Goal: Task Accomplishment & Management: Manage account settings

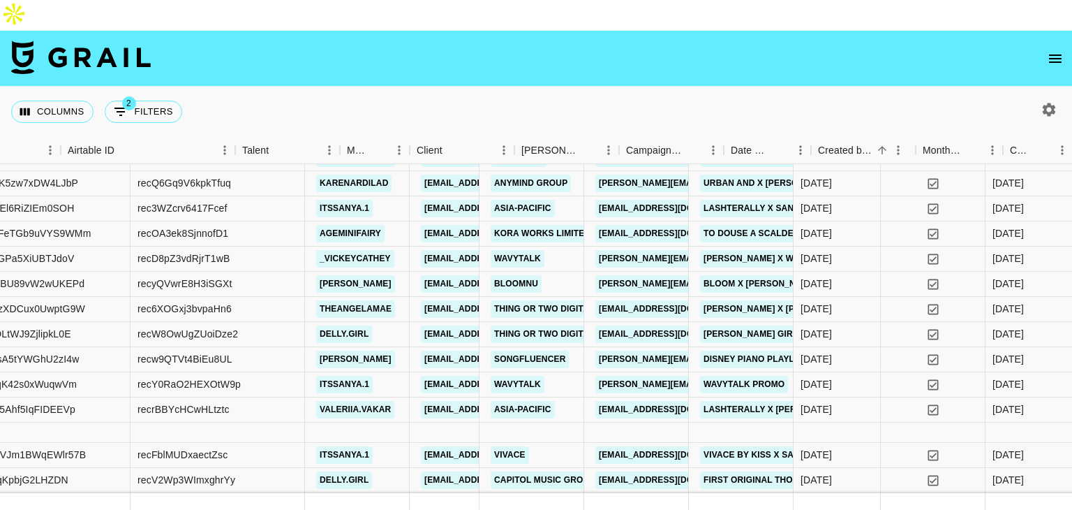
scroll to position [625, 0]
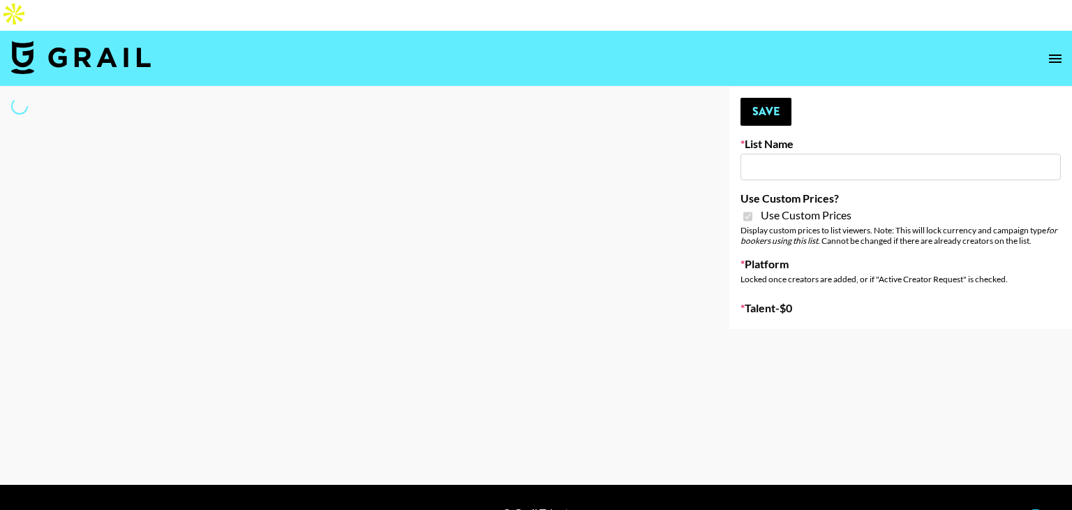
type input "Babbel - 3rd Sept"
checkbox input "true"
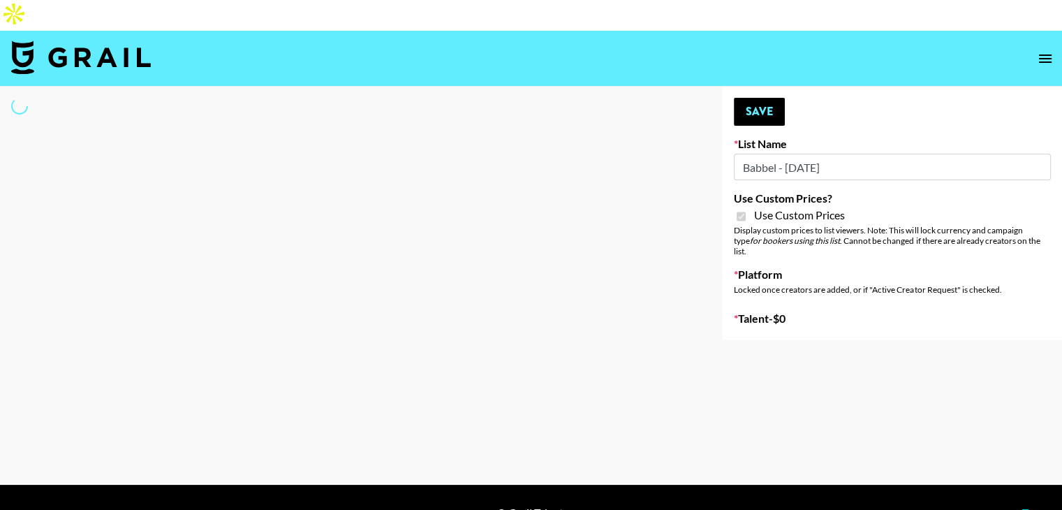
select select "Brand"
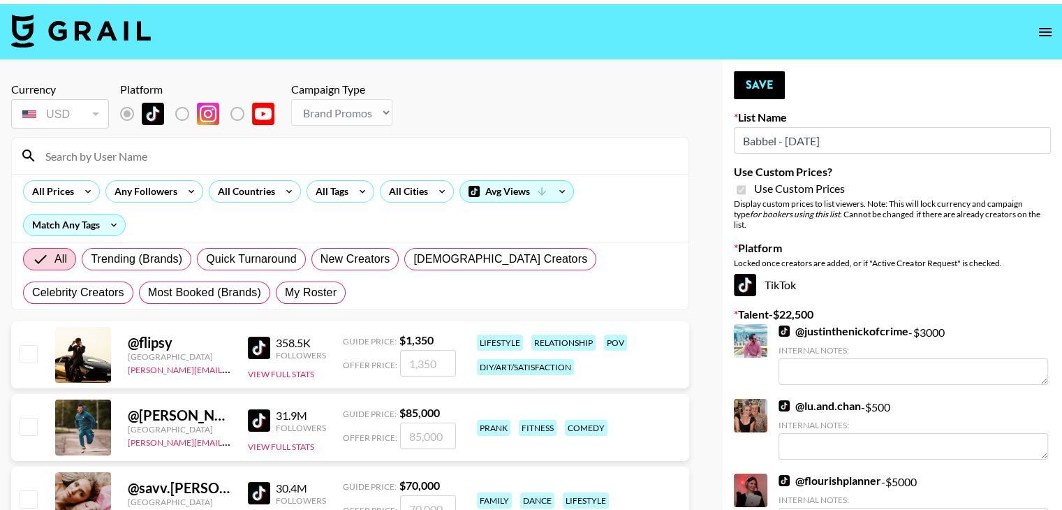
scroll to position [27, 0]
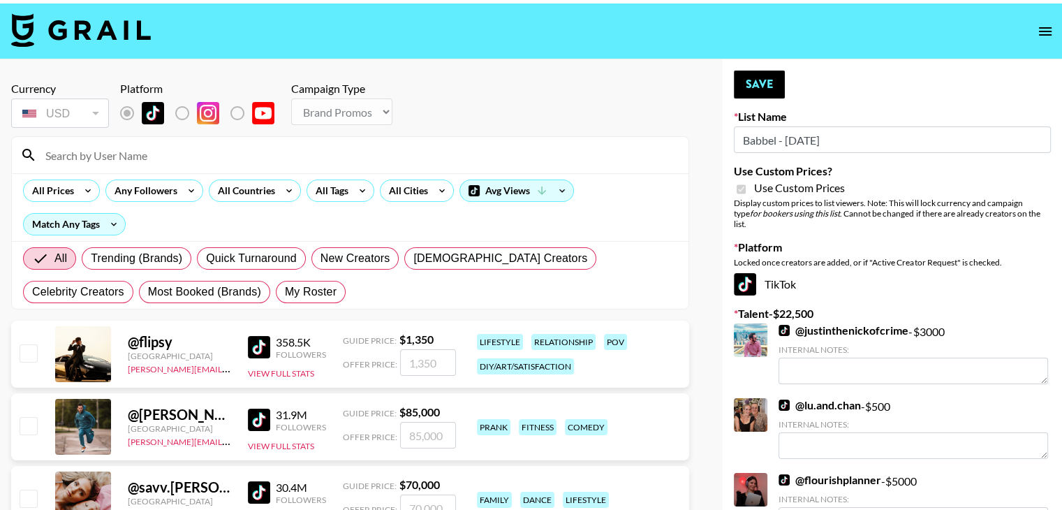
click at [148, 144] on input at bounding box center [358, 155] width 643 height 22
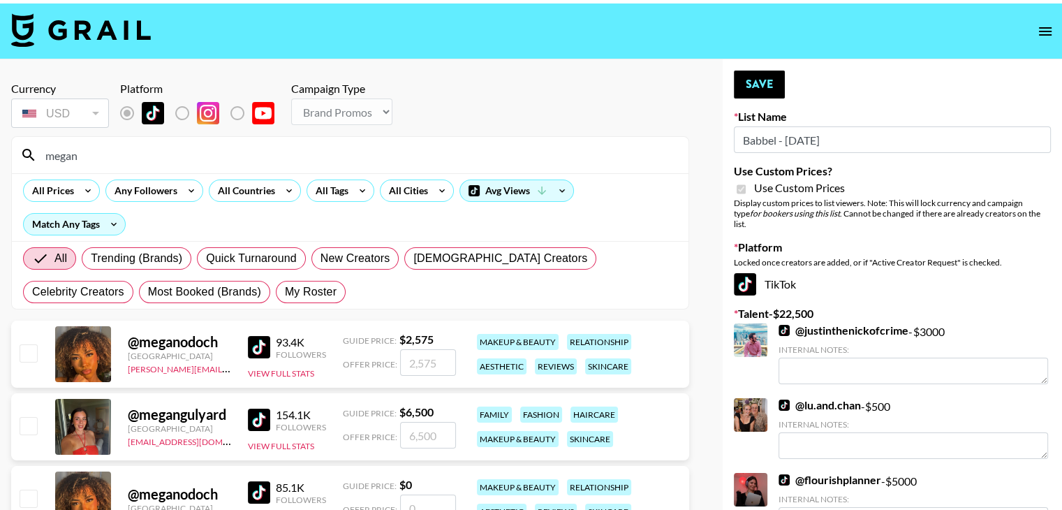
type input "megan"
click at [31, 417] on input "checkbox" at bounding box center [28, 425] width 17 height 17
checkbox input "true"
click at [419, 422] on input "6500" at bounding box center [428, 435] width 56 height 27
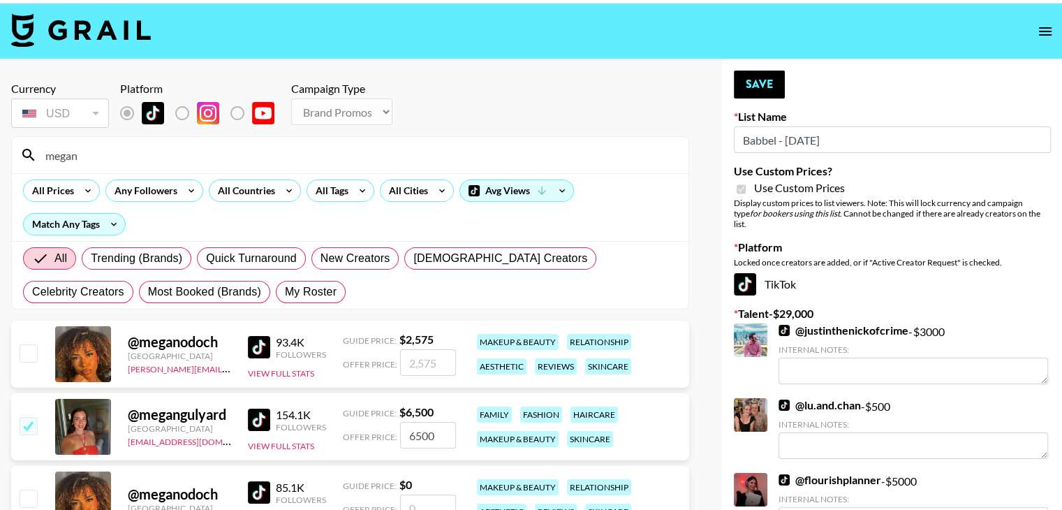
click at [419, 422] on input "6500" at bounding box center [428, 435] width 56 height 27
type input "2500"
click at [759, 70] on button "Save" at bounding box center [759, 84] width 51 height 28
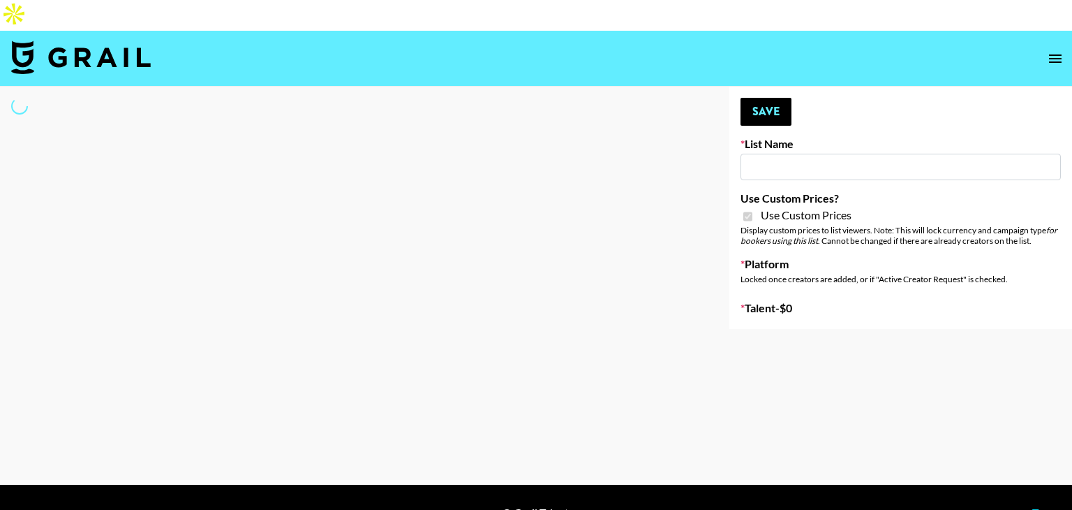
type input "FaceApp - 3rd Sept"
checkbox input "true"
select select "Brand"
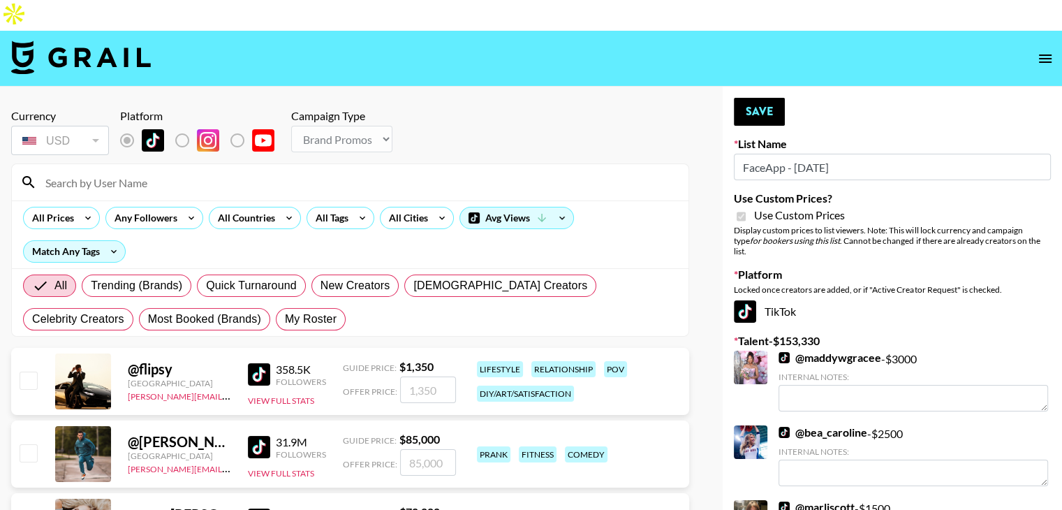
click at [278, 171] on input at bounding box center [358, 182] width 643 height 22
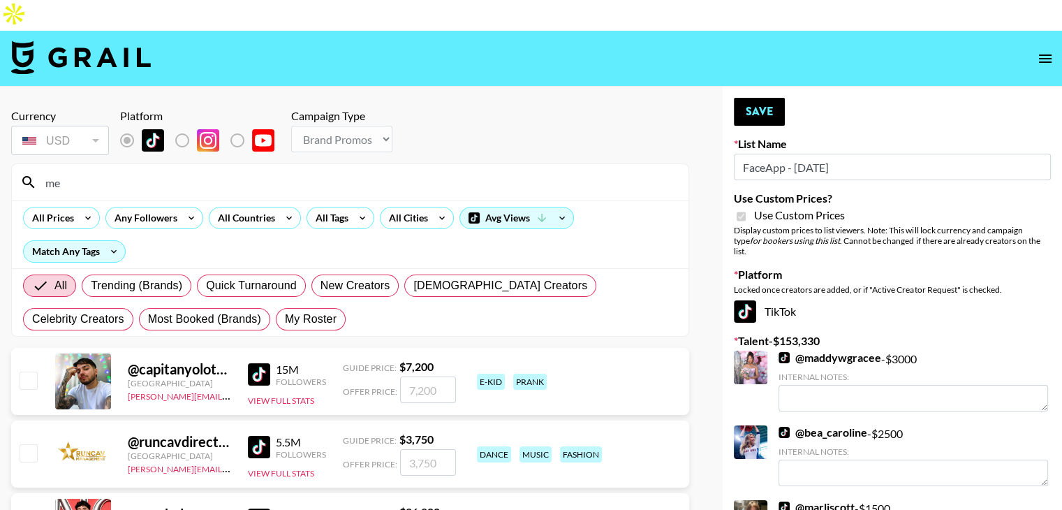
type input "m"
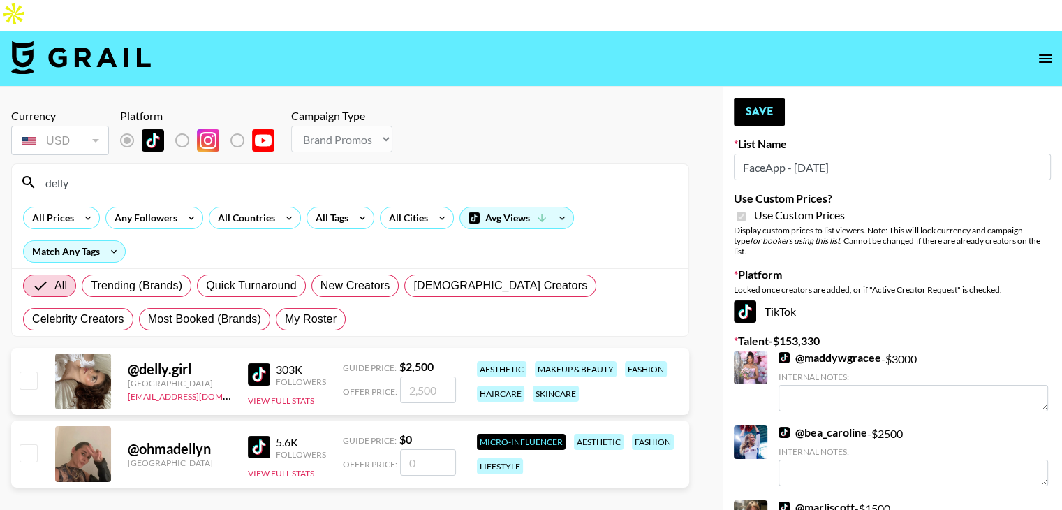
type input "delly"
click at [28, 371] on input "checkbox" at bounding box center [28, 379] width 17 height 17
checkbox input "true"
type input "2500"
click at [776, 98] on button "Save" at bounding box center [759, 112] width 51 height 28
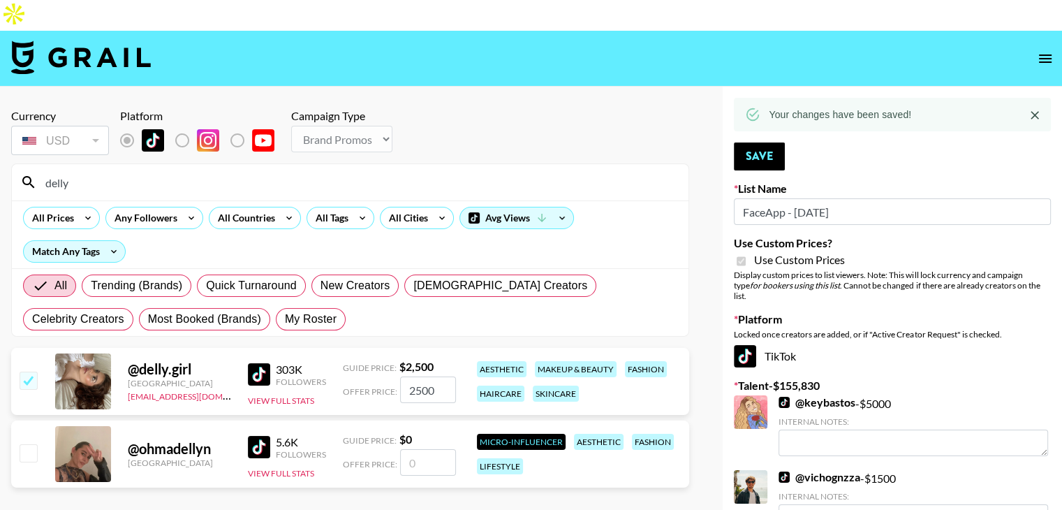
click at [78, 171] on input "delly" at bounding box center [358, 182] width 643 height 22
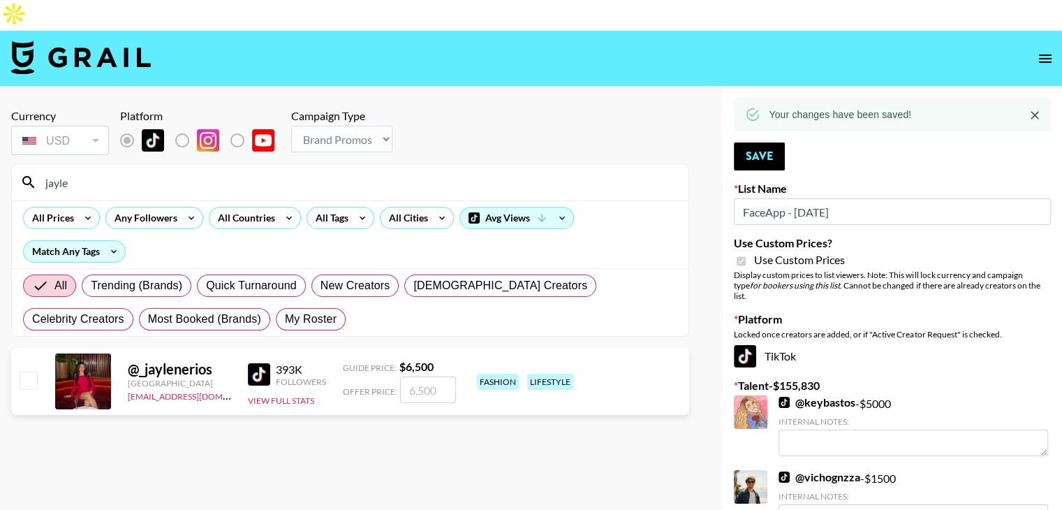
type input "jayle"
click at [29, 371] on input "checkbox" at bounding box center [28, 379] width 17 height 17
checkbox input "true"
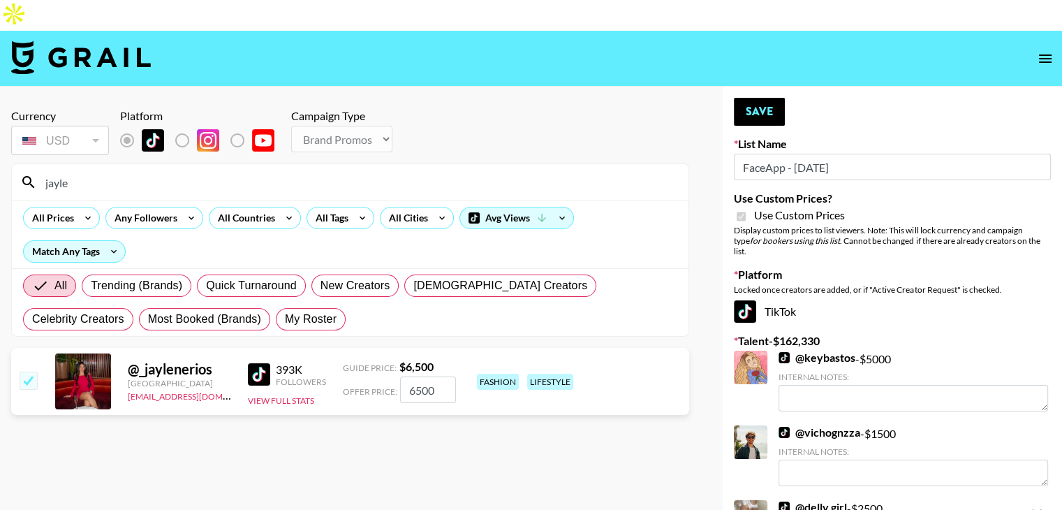
click at [417, 376] on input "6500" at bounding box center [428, 389] width 56 height 27
click at [416, 376] on input "2500" at bounding box center [428, 389] width 56 height 27
type input "3500"
click at [765, 98] on button "Save" at bounding box center [759, 112] width 51 height 28
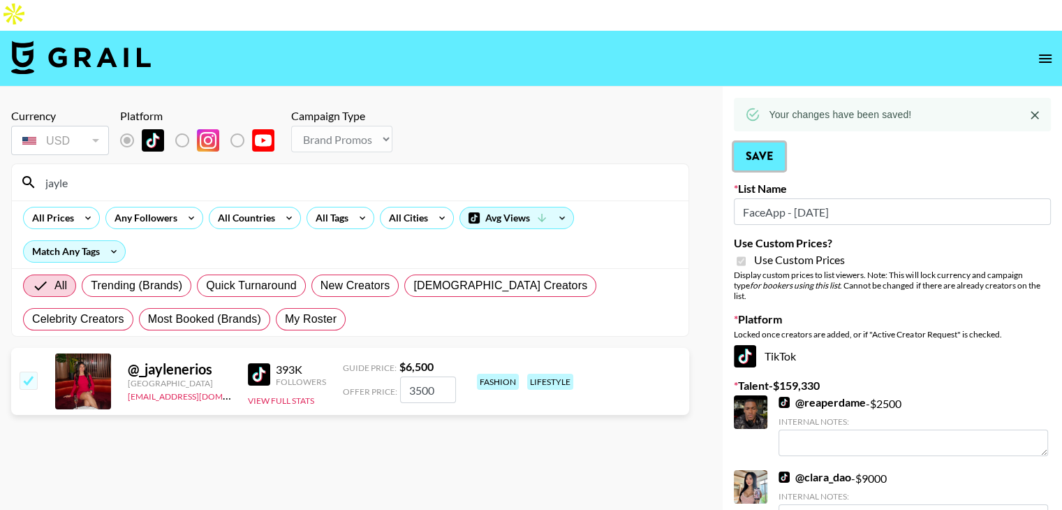
click at [771, 142] on button "Save" at bounding box center [759, 156] width 51 height 28
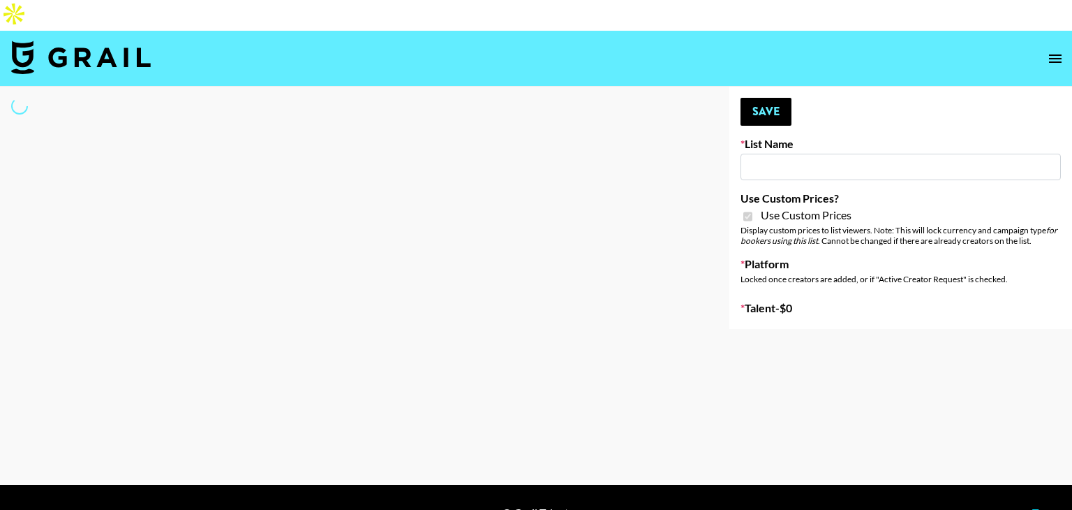
type input "Axis-Y - 3rd Sept"
checkbox input "true"
select select "Brand"
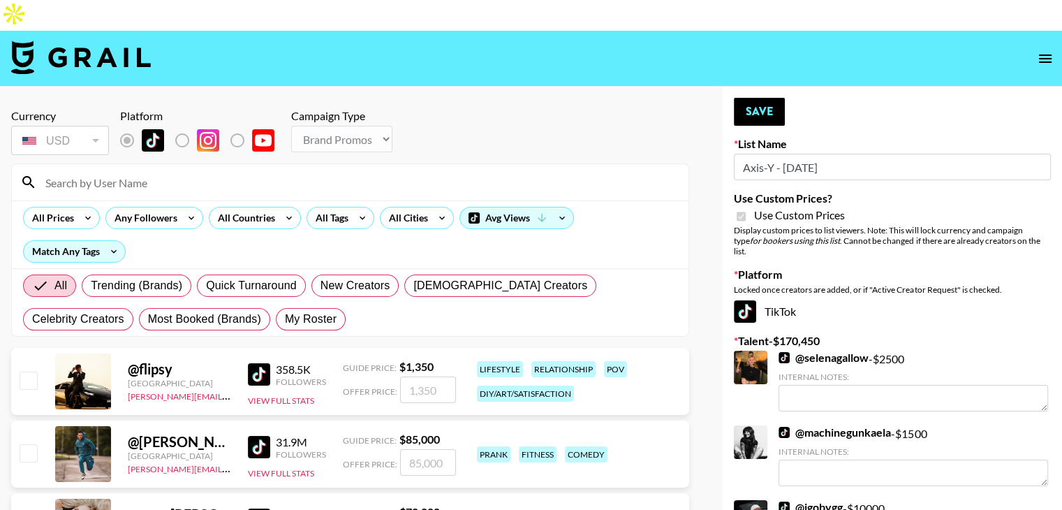
click at [846, 350] on link "@ selenagallow" at bounding box center [823, 357] width 90 height 14
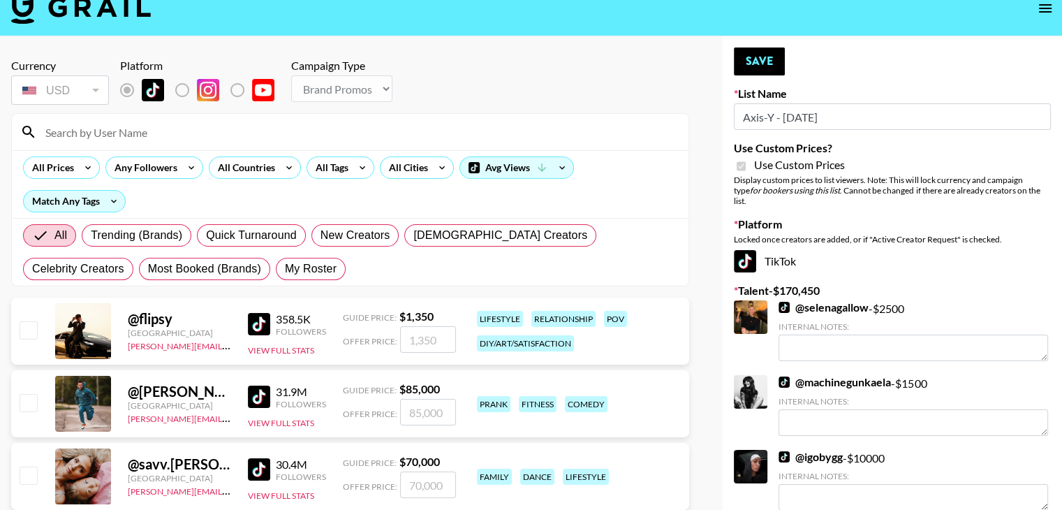
scroll to position [60, 0]
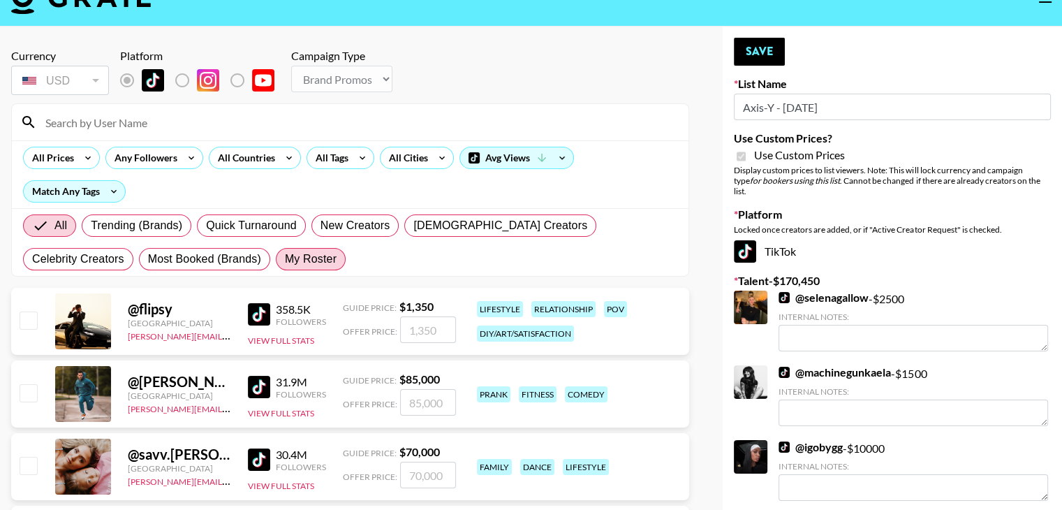
click at [285, 251] on span "My Roster" at bounding box center [311, 259] width 52 height 17
click at [285, 259] on input "My Roster" at bounding box center [285, 259] width 0 height 0
radio input "true"
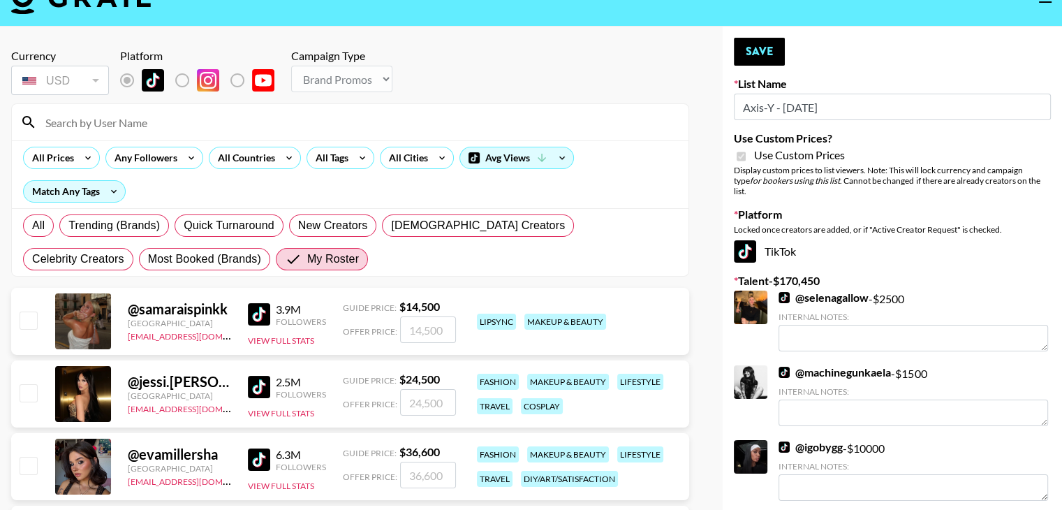
click at [34, 311] on input "checkbox" at bounding box center [28, 319] width 17 height 17
checkbox input "true"
type input "14500"
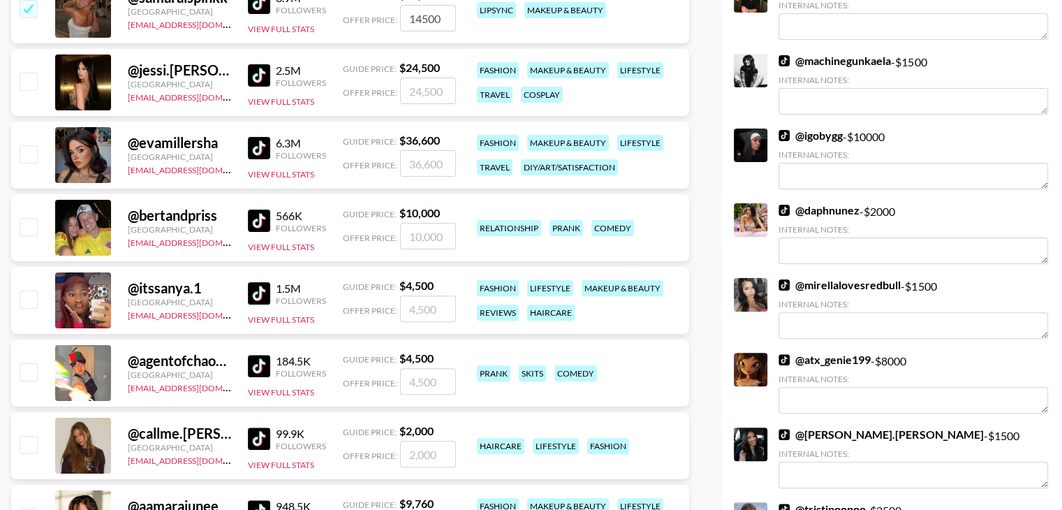
scroll to position [401, 0]
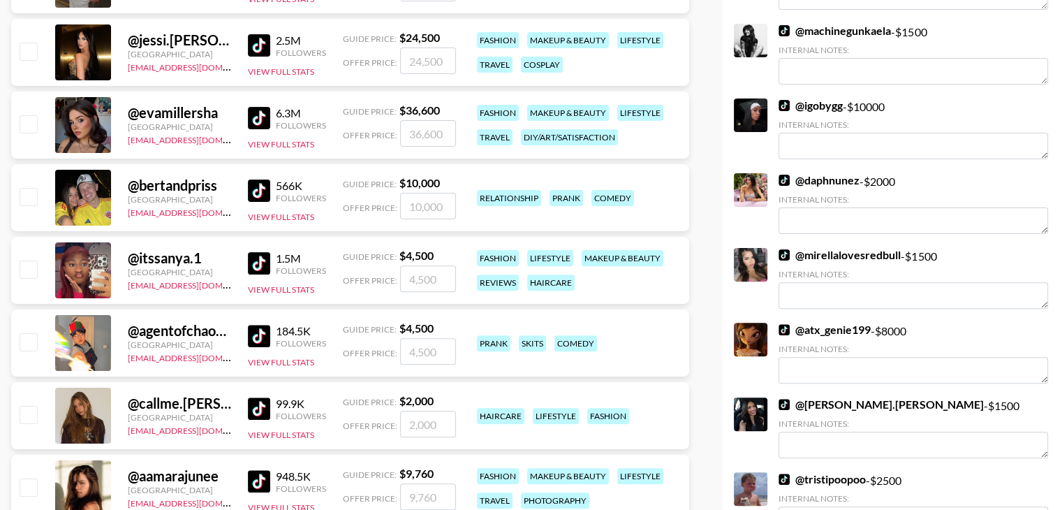
click at [31, 260] on input "checkbox" at bounding box center [28, 268] width 17 height 17
checkbox input "true"
click at [424, 265] on input "4500" at bounding box center [428, 278] width 56 height 27
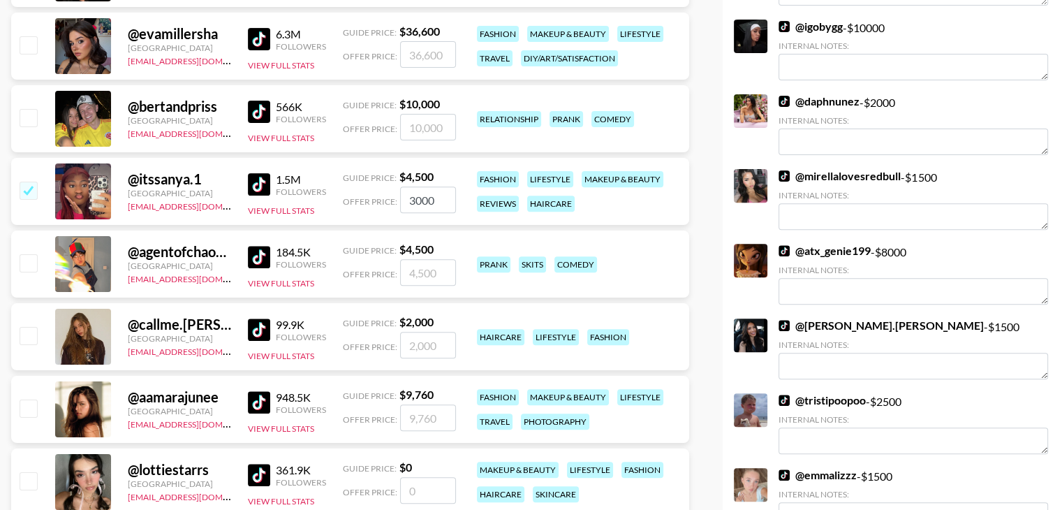
scroll to position [480, 0]
type input "3"
click at [821, 244] on link "@ atx_genie199" at bounding box center [824, 251] width 92 height 14
click at [427, 186] on input "3" at bounding box center [428, 199] width 56 height 27
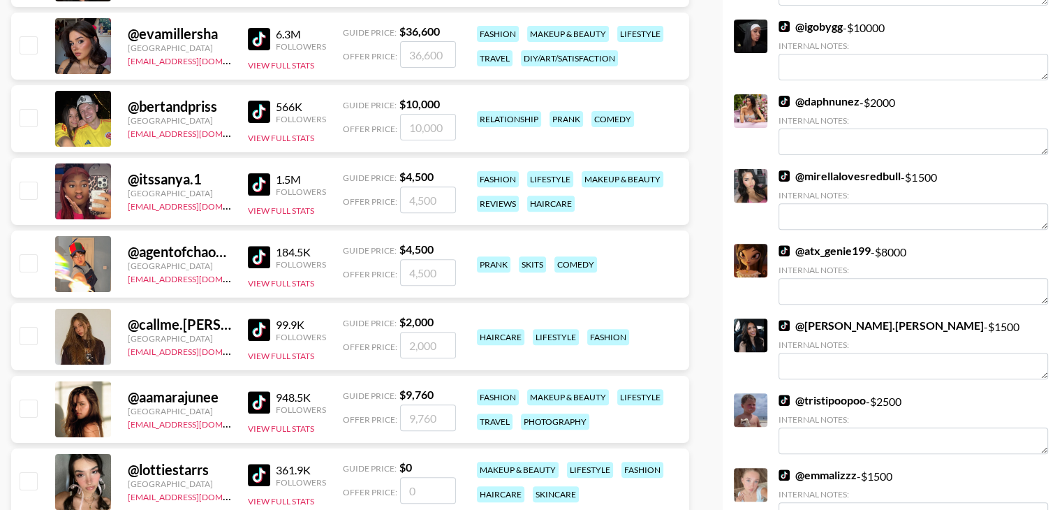
checkbox input "true"
type input "4500"
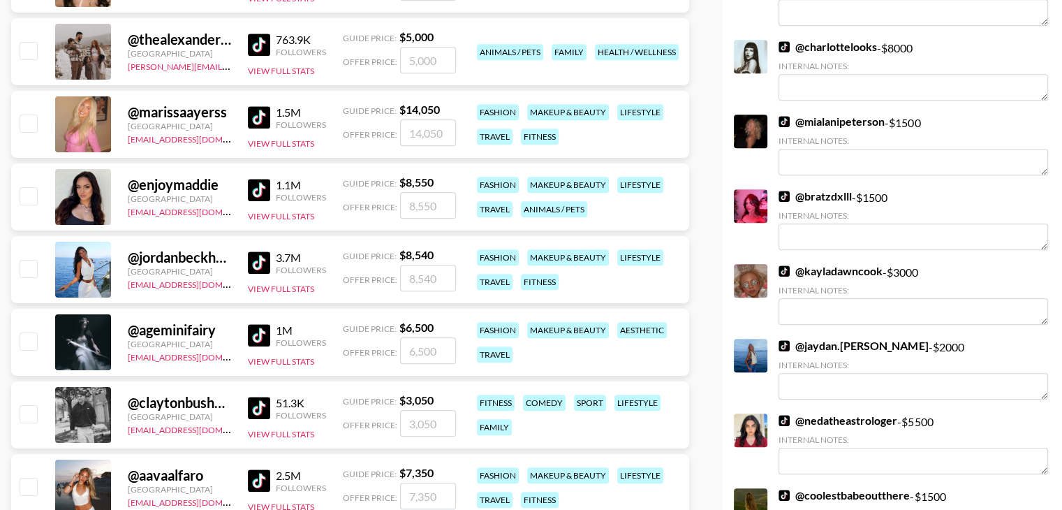
scroll to position [984, 0]
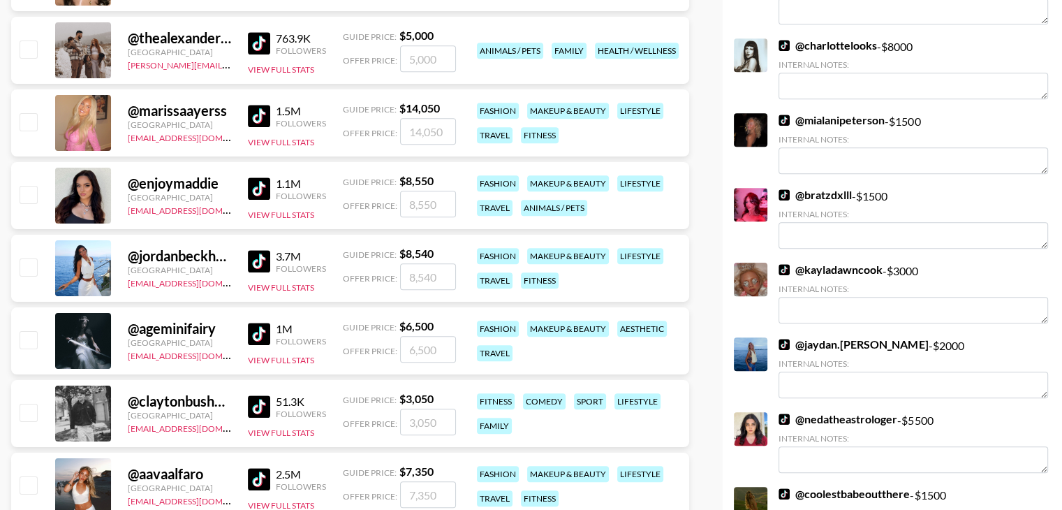
click at [265, 177] on img at bounding box center [259, 188] width 22 height 22
click at [430, 191] on input "number" at bounding box center [428, 204] width 56 height 27
type input "8"
checkbox input "true"
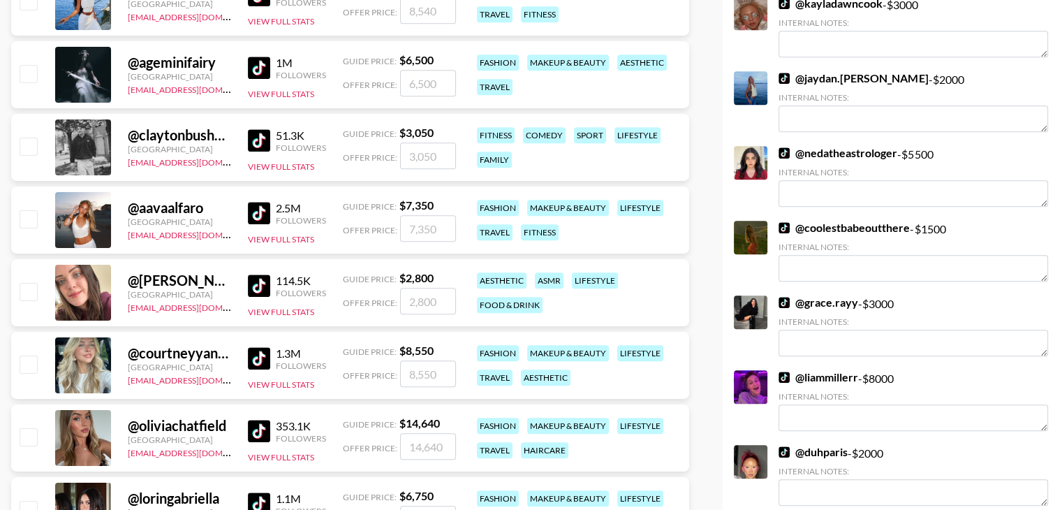
scroll to position [1251, 0]
type input "8500"
click at [28, 282] on input "checkbox" at bounding box center [28, 290] width 17 height 17
checkbox input "true"
click at [422, 287] on input "2800" at bounding box center [428, 300] width 56 height 27
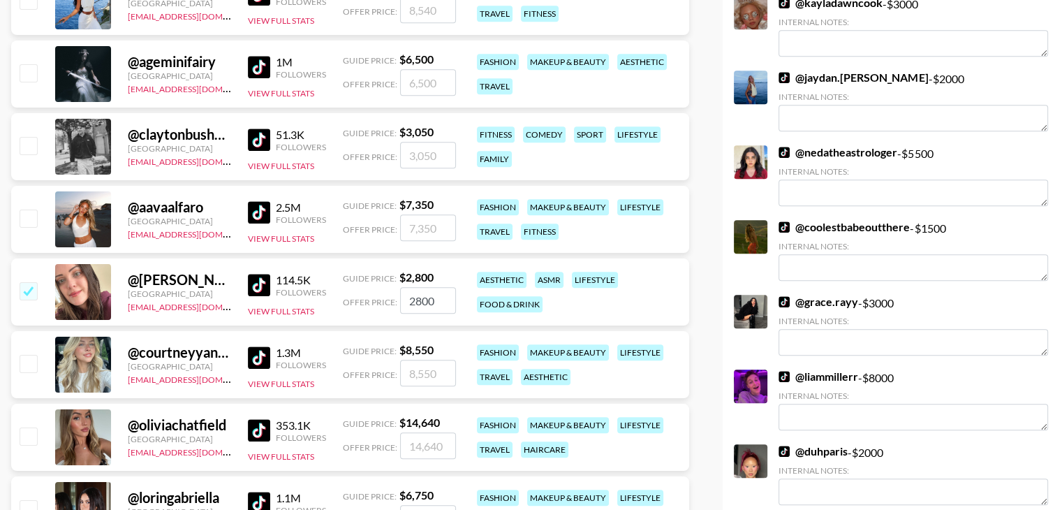
click at [422, 287] on input "2800" at bounding box center [428, 300] width 56 height 27
type input "1000"
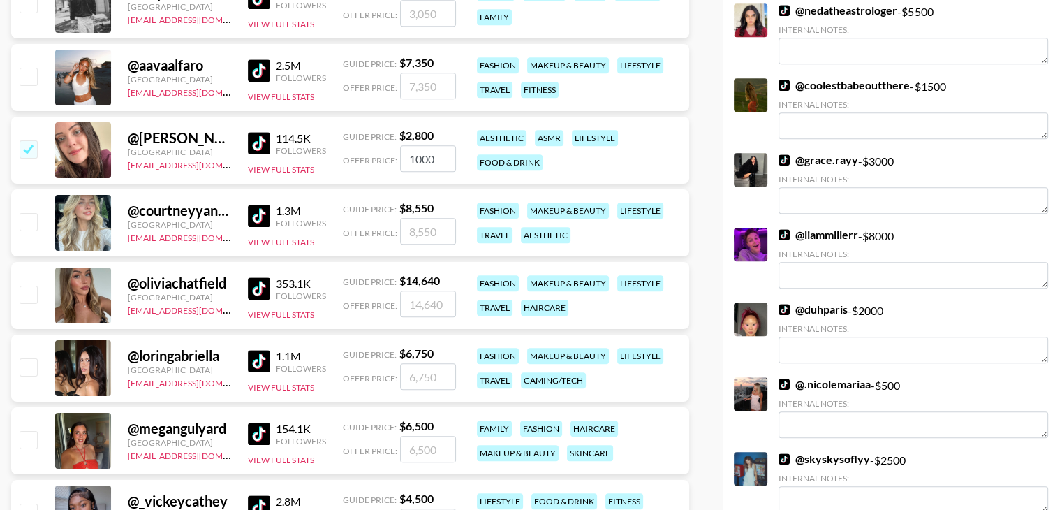
scroll to position [1395, 0]
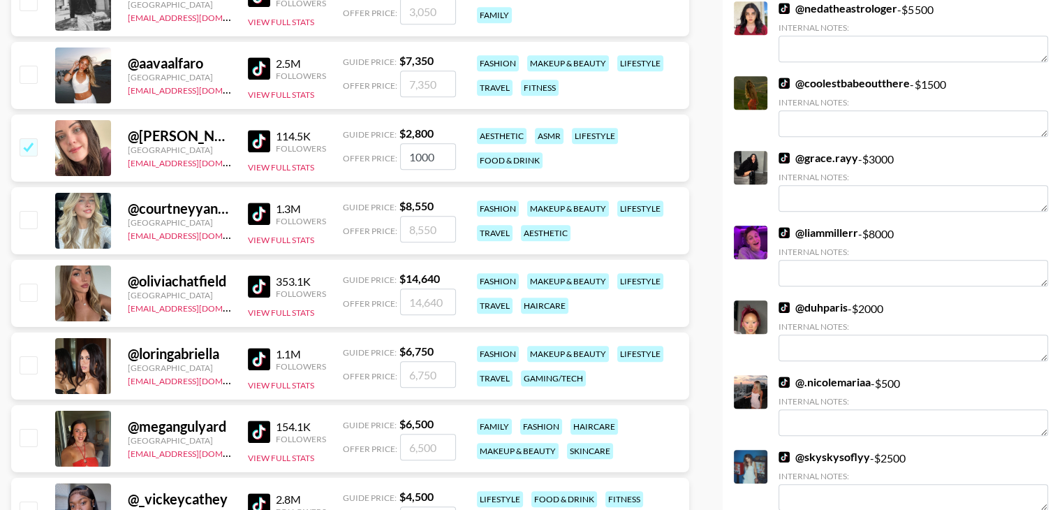
click at [30, 211] on input "checkbox" at bounding box center [28, 219] width 17 height 17
checkbox input "true"
click at [422, 216] on input "8550" at bounding box center [428, 229] width 56 height 27
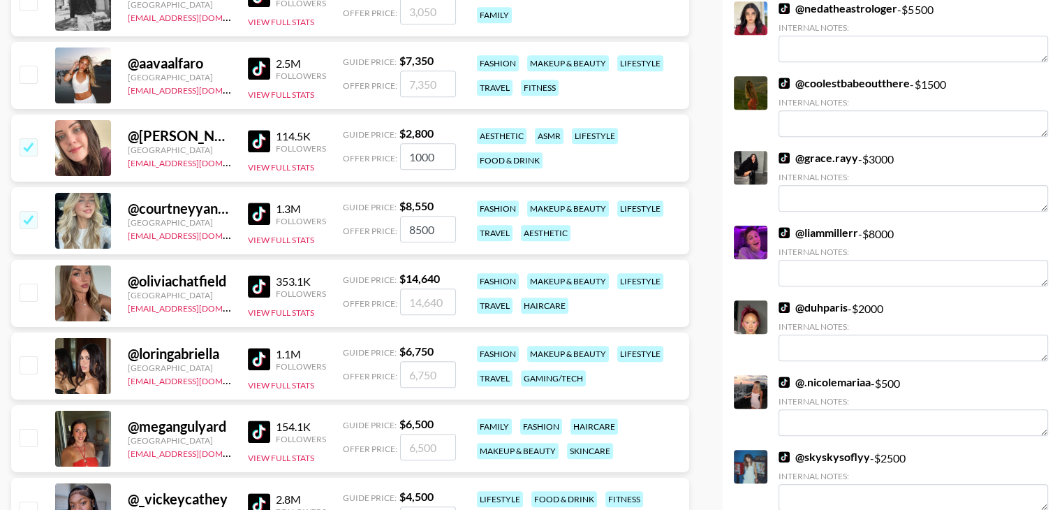
type input "8500"
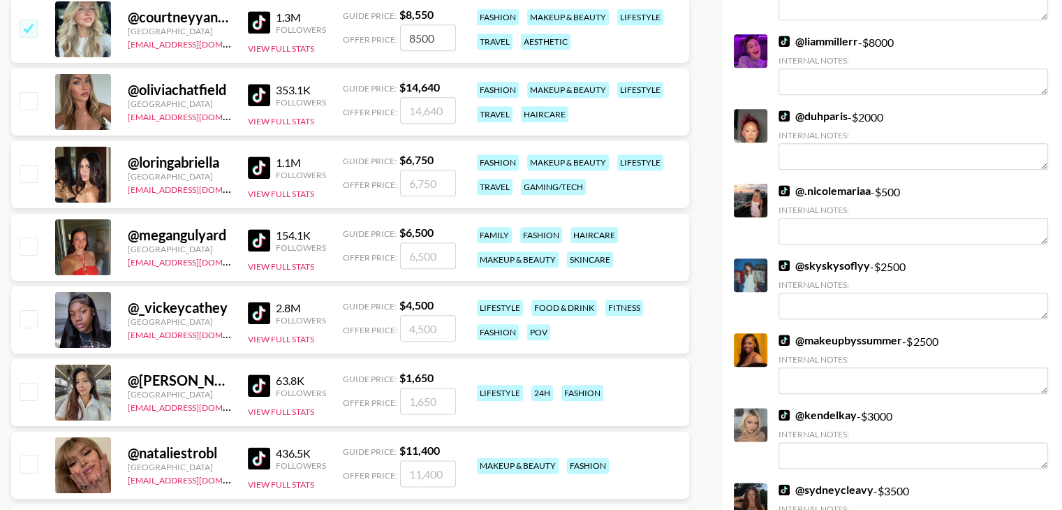
scroll to position [1586, 0]
click at [263, 156] on img at bounding box center [259, 167] width 22 height 22
click at [29, 310] on input "checkbox" at bounding box center [28, 318] width 17 height 17
checkbox input "true"
type input "4500"
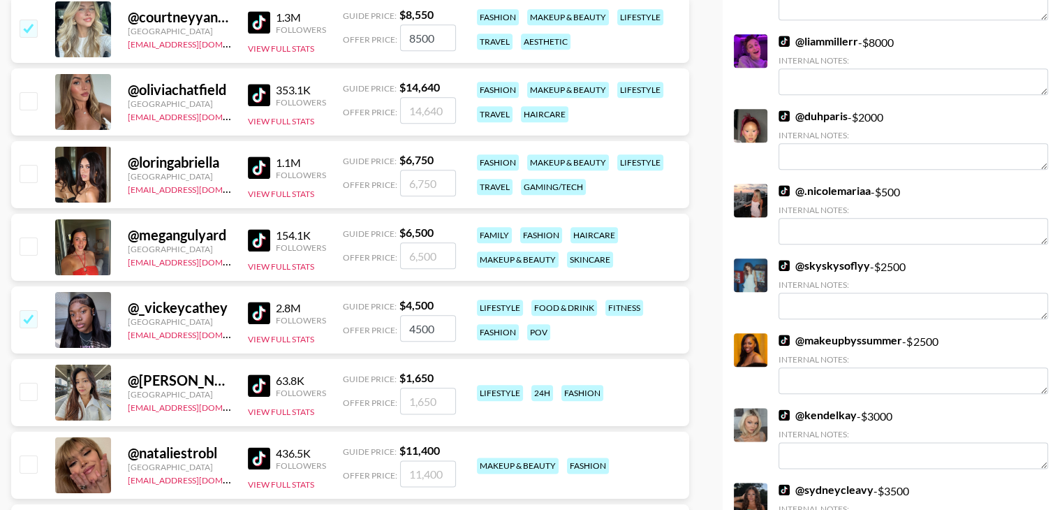
click at [34, 237] on input "checkbox" at bounding box center [28, 245] width 17 height 17
checkbox input "true"
click at [426, 242] on input "6500" at bounding box center [428, 255] width 56 height 27
type input "2500"
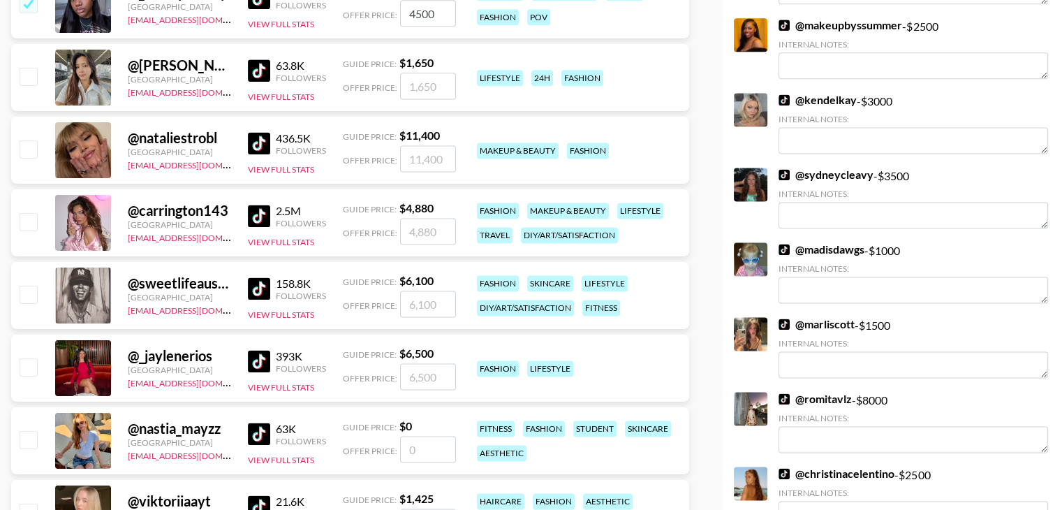
scroll to position [1901, 0]
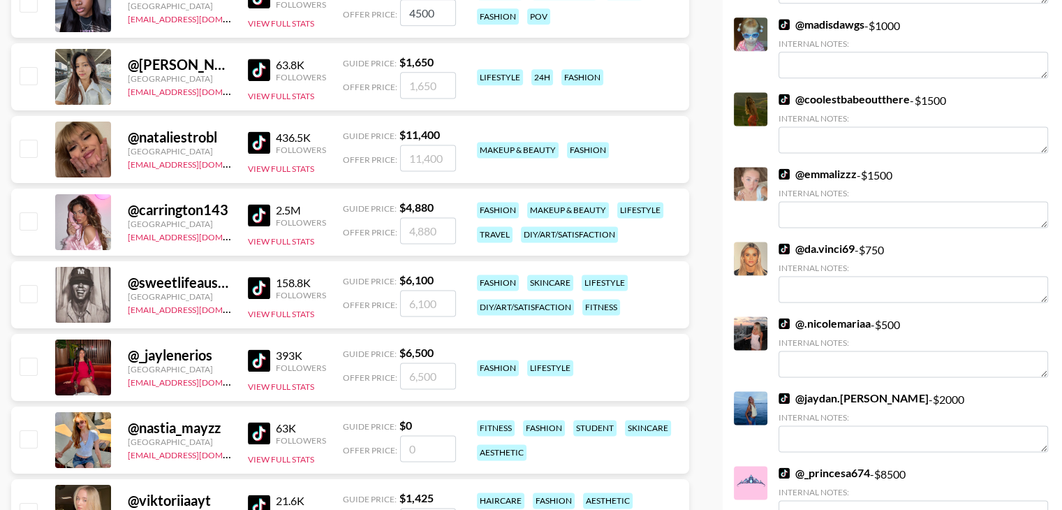
checkbox input "false"
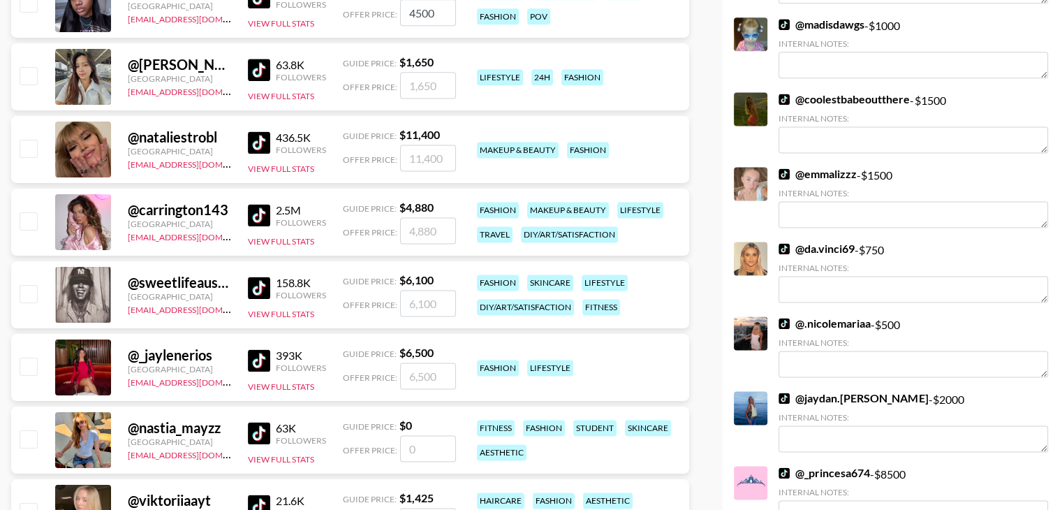
click at [262, 204] on img at bounding box center [259, 215] width 22 height 22
click at [433, 217] on input "number" at bounding box center [428, 230] width 56 height 27
type input "4"
checkbox input "true"
type input "4900"
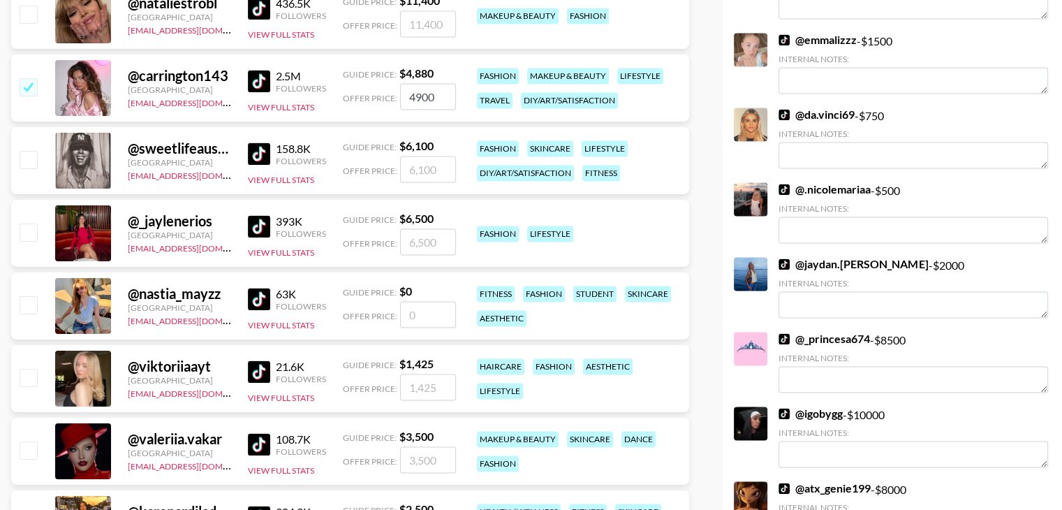
scroll to position [2038, 0]
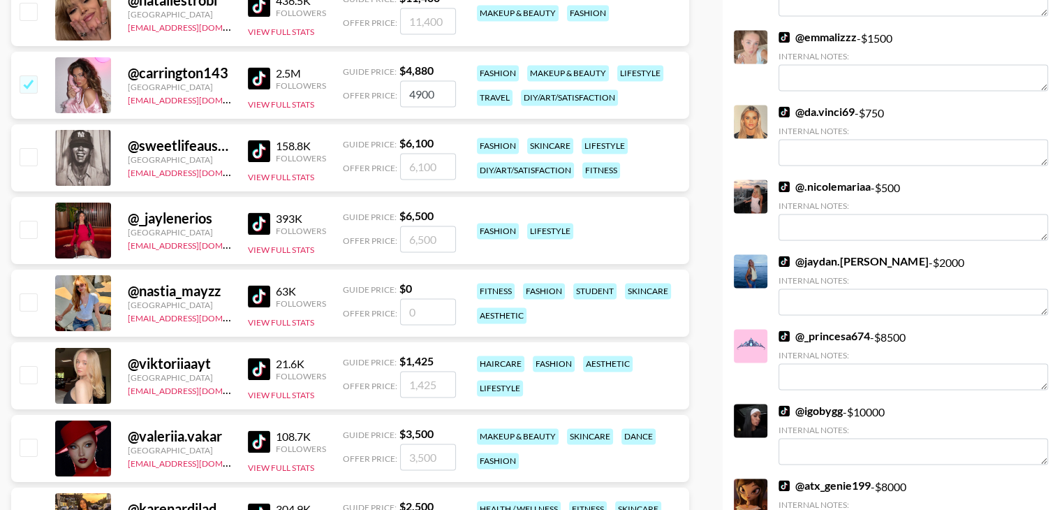
click at [22, 221] on input "checkbox" at bounding box center [28, 229] width 17 height 17
checkbox input "true"
click at [422, 225] on input "6500" at bounding box center [428, 238] width 56 height 27
type input "2500"
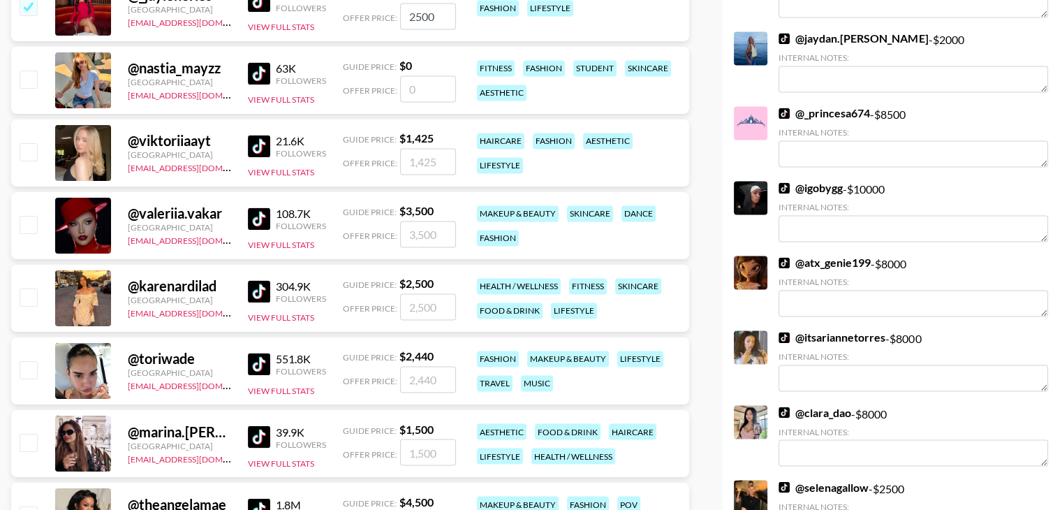
scroll to position [2264, 0]
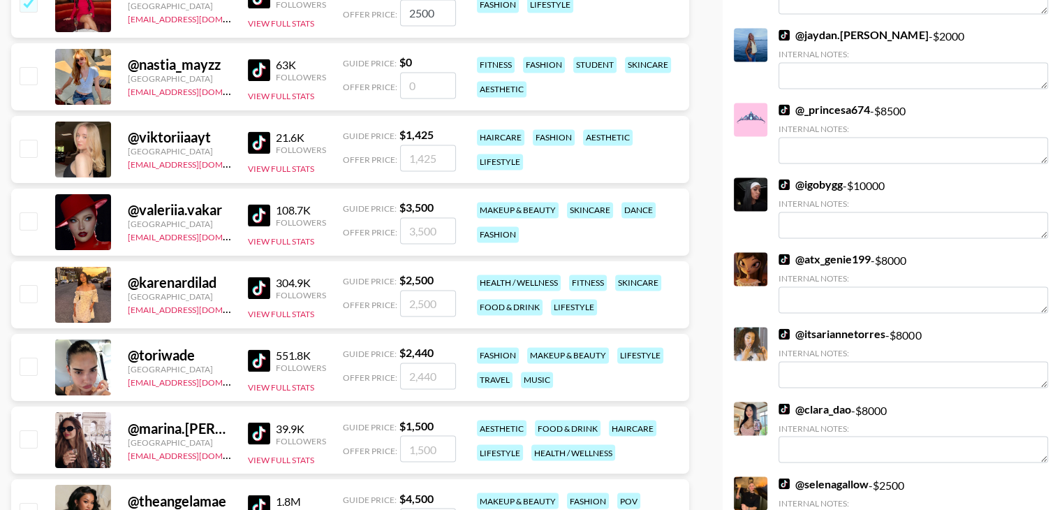
click at [22, 212] on input "checkbox" at bounding box center [28, 220] width 17 height 17
checkbox input "true"
click at [422, 217] on input "3500" at bounding box center [428, 230] width 56 height 27
type input "300"
checkbox input "true"
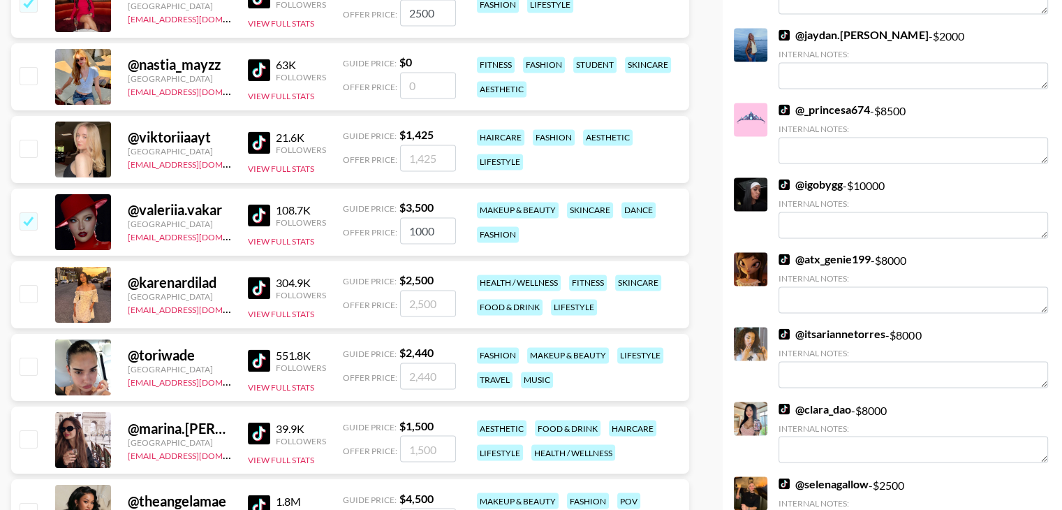
type input "1000"
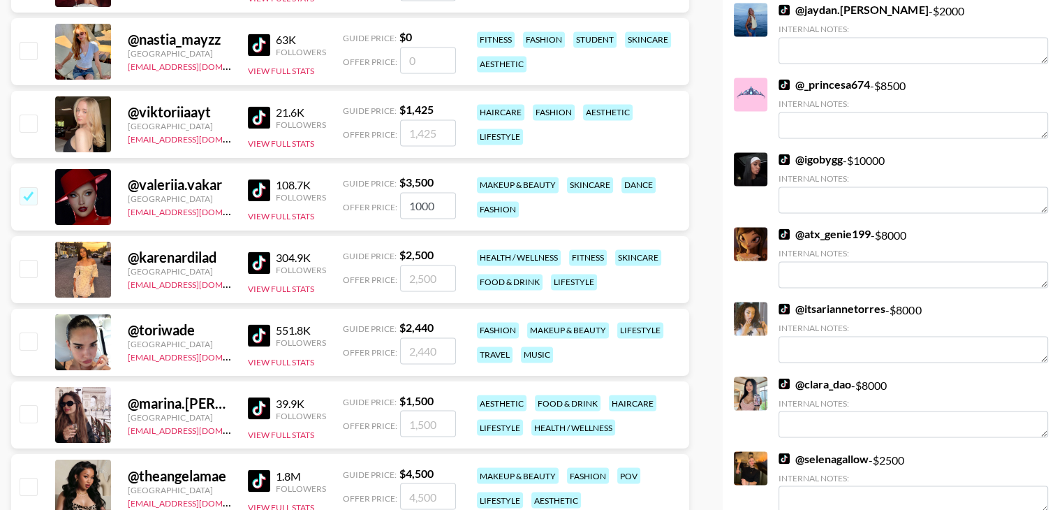
scroll to position [2289, 0]
click at [425, 265] on input "number" at bounding box center [428, 278] width 56 height 27
checkbox input "true"
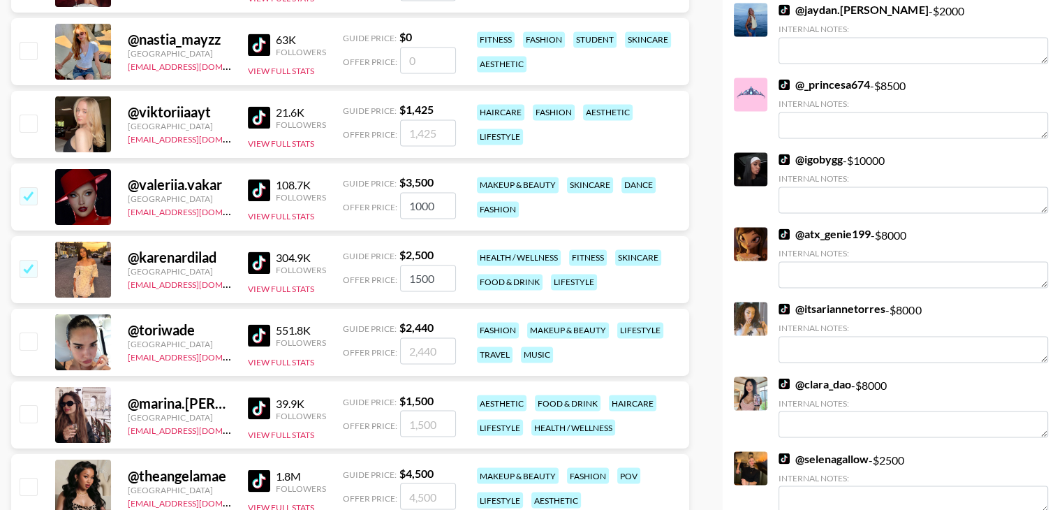
type input "1500"
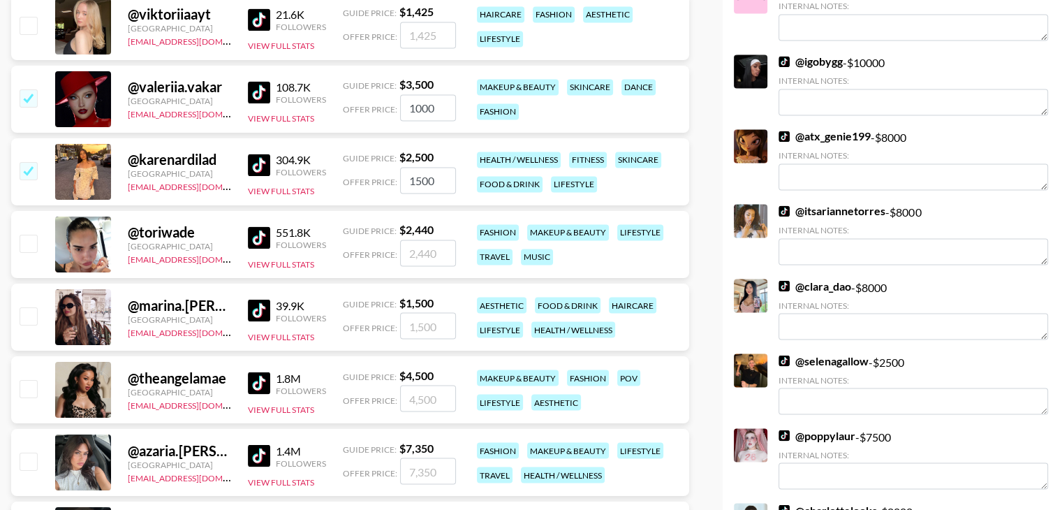
scroll to position [2387, 0]
click at [24, 307] on input "checkbox" at bounding box center [28, 315] width 17 height 17
checkbox input "true"
type input "1500"
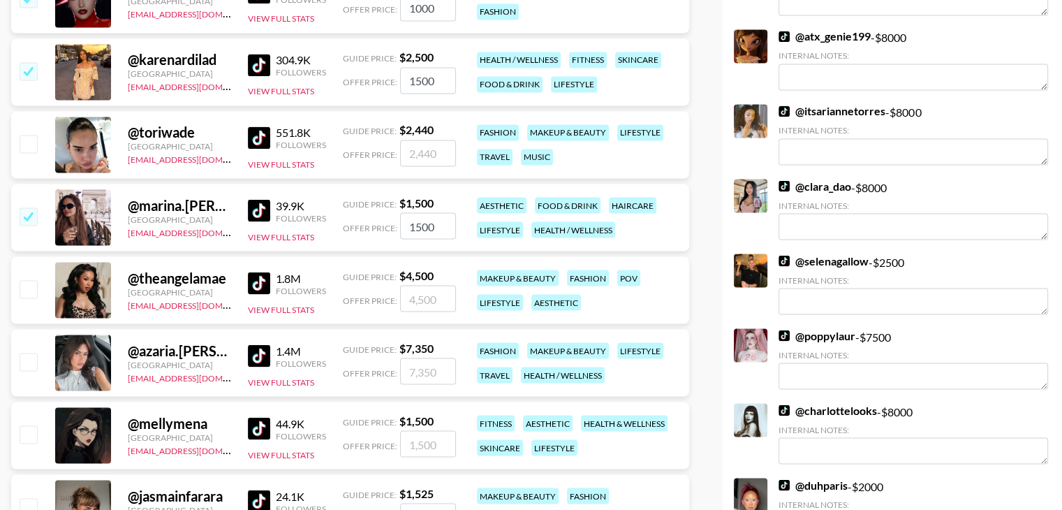
scroll to position [2502, 0]
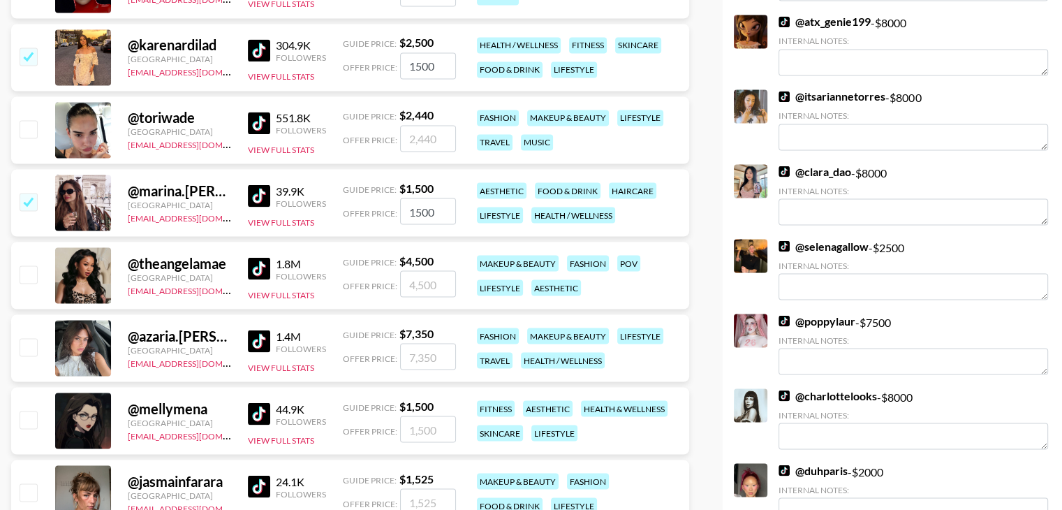
click at [22, 265] on input "checkbox" at bounding box center [28, 273] width 17 height 17
checkbox input "true"
click at [413, 270] on input "4500" at bounding box center [428, 283] width 56 height 27
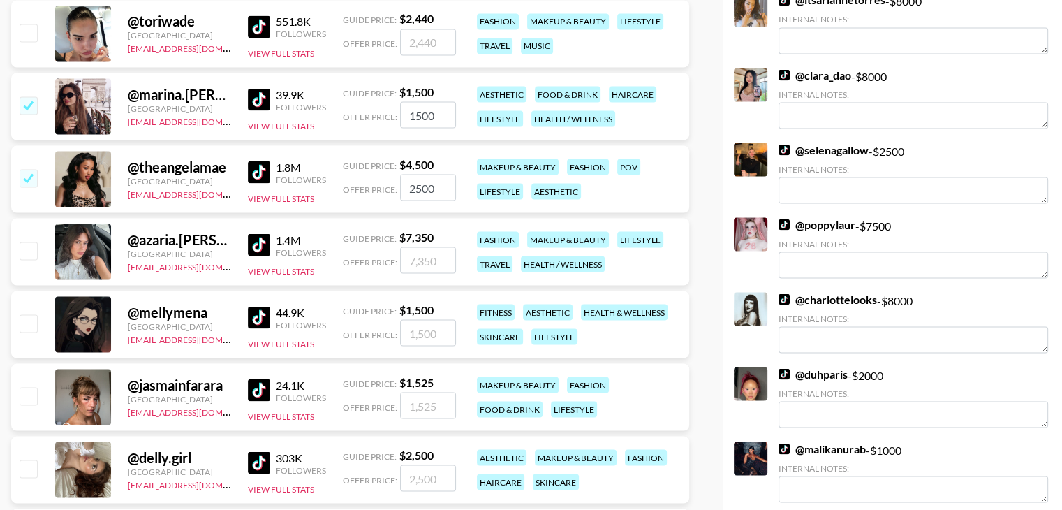
scroll to position [2601, 0]
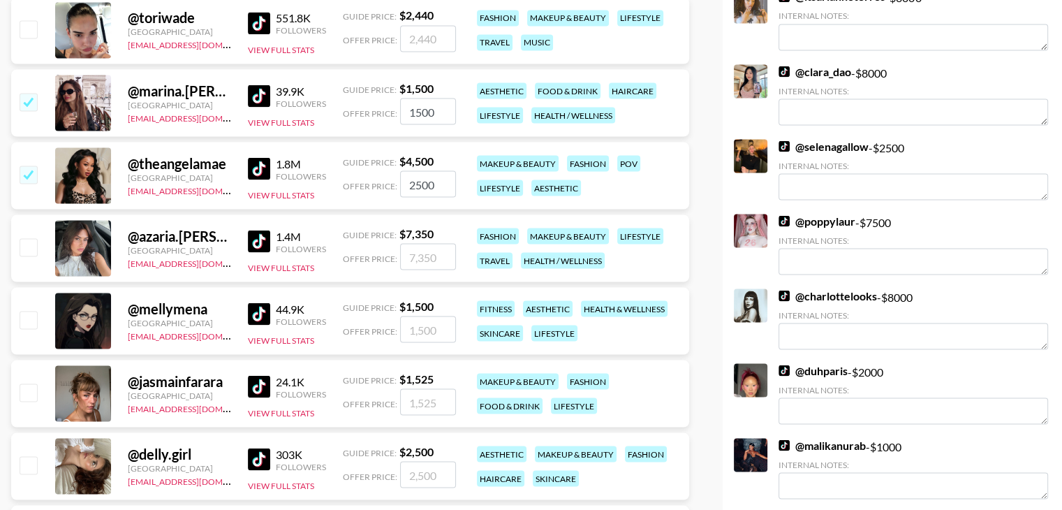
type input "2500"
click at [267, 230] on img at bounding box center [259, 241] width 22 height 22
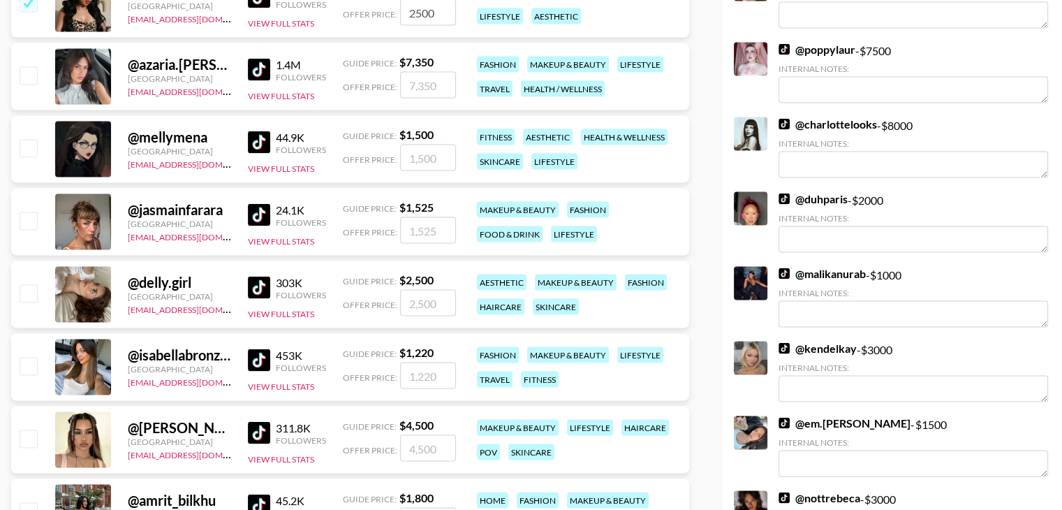
scroll to position [2772, 0]
click at [26, 285] on input "checkbox" at bounding box center [28, 293] width 17 height 17
checkbox input "true"
click at [421, 290] on input "2500" at bounding box center [428, 303] width 56 height 27
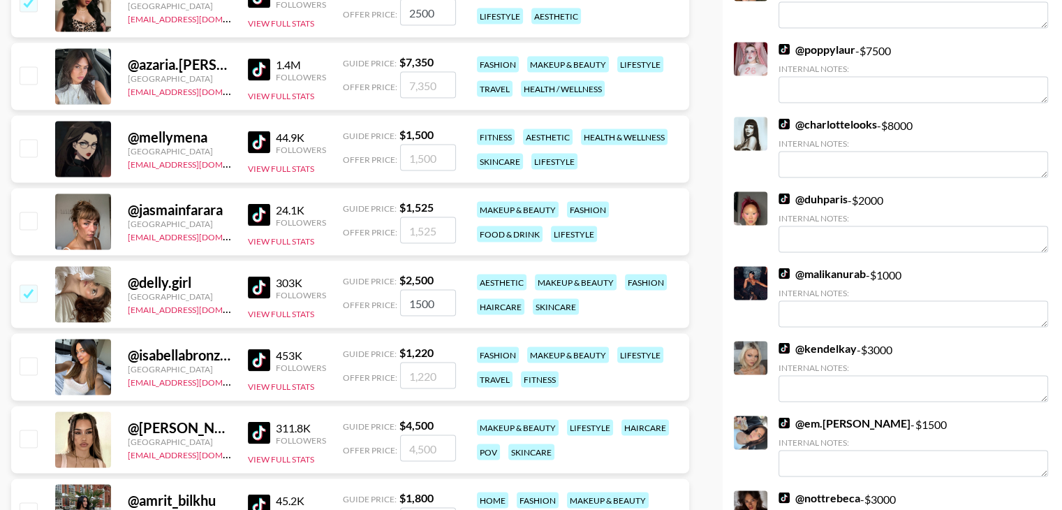
type input "1500"
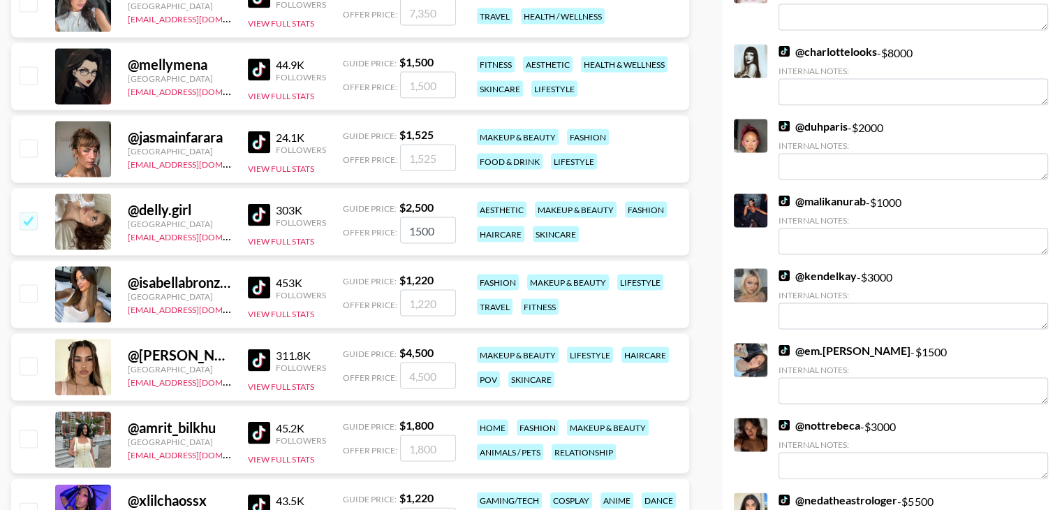
scroll to position [2879, 0]
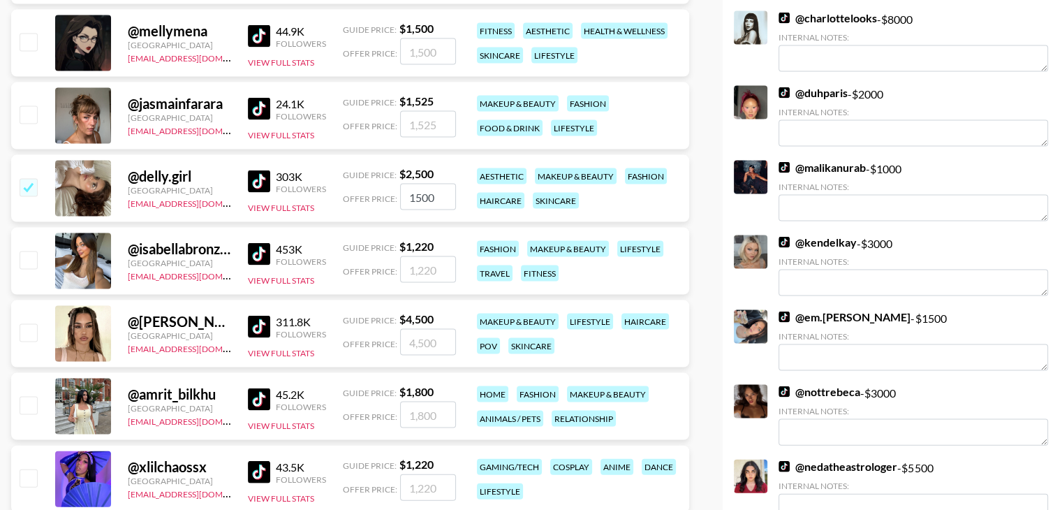
click at [36, 324] on input "checkbox" at bounding box center [28, 332] width 17 height 17
checkbox input "true"
type input "4500"
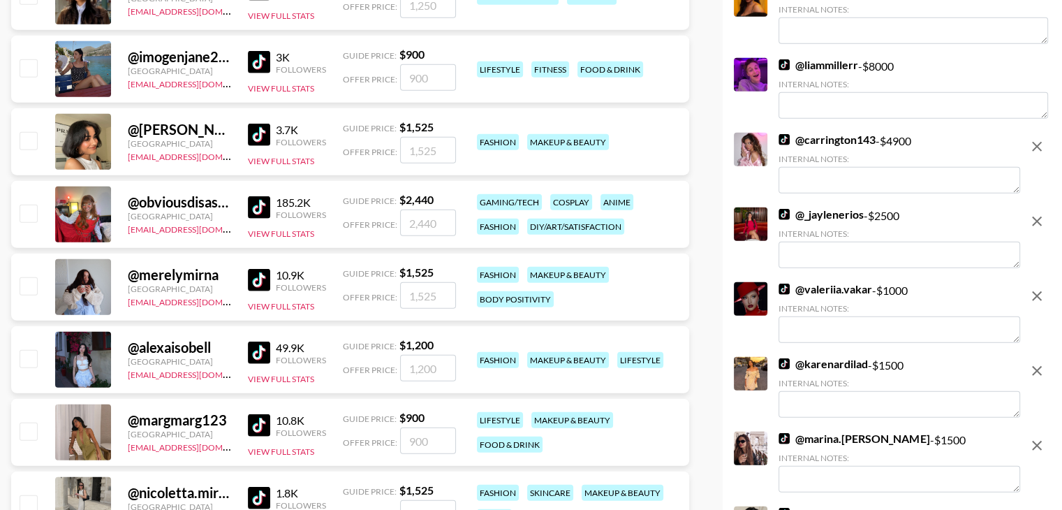
scroll to position [3579, 0]
click at [257, 195] on img at bounding box center [259, 206] width 22 height 22
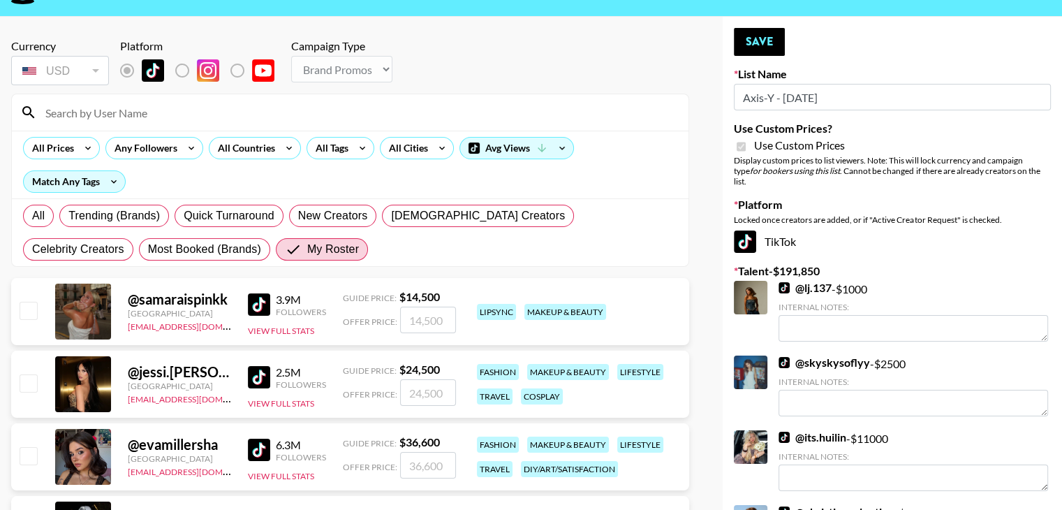
scroll to position [0, 0]
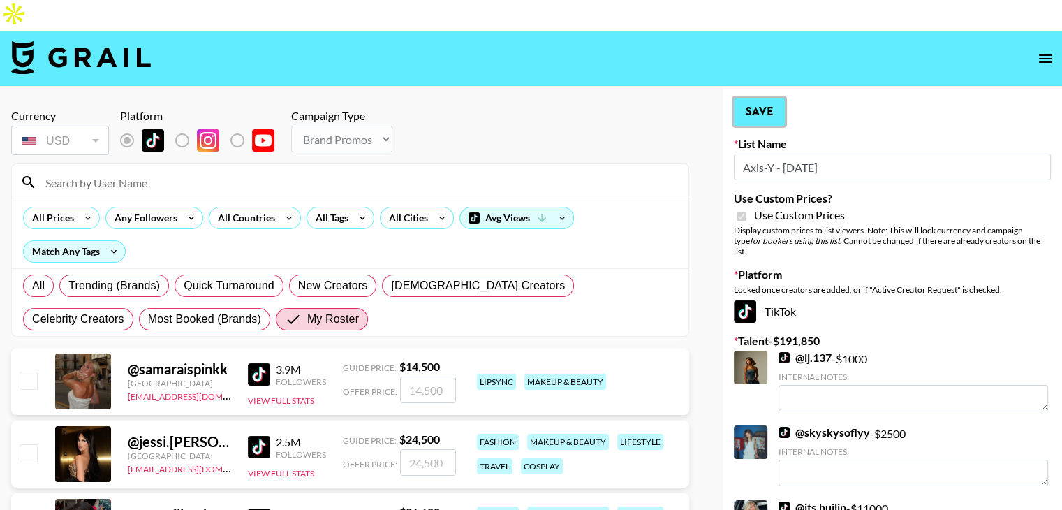
click at [773, 98] on button "Save" at bounding box center [759, 112] width 51 height 28
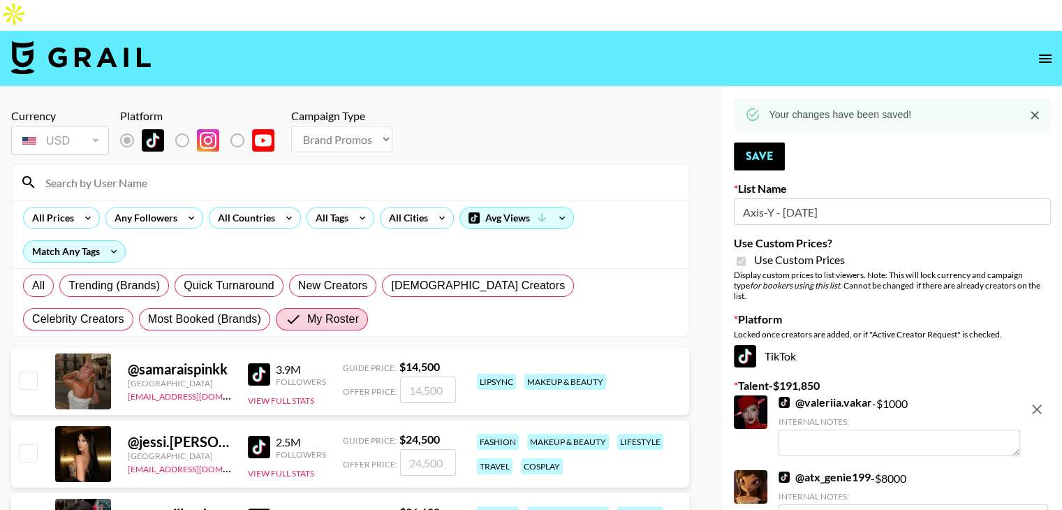
click at [653, 116] on div "Currency USD USD ​ Platform Campaign Type Choose Type... Song Promos Brand Prom…" at bounding box center [350, 133] width 678 height 49
click at [743, 142] on button "Save" at bounding box center [759, 156] width 51 height 28
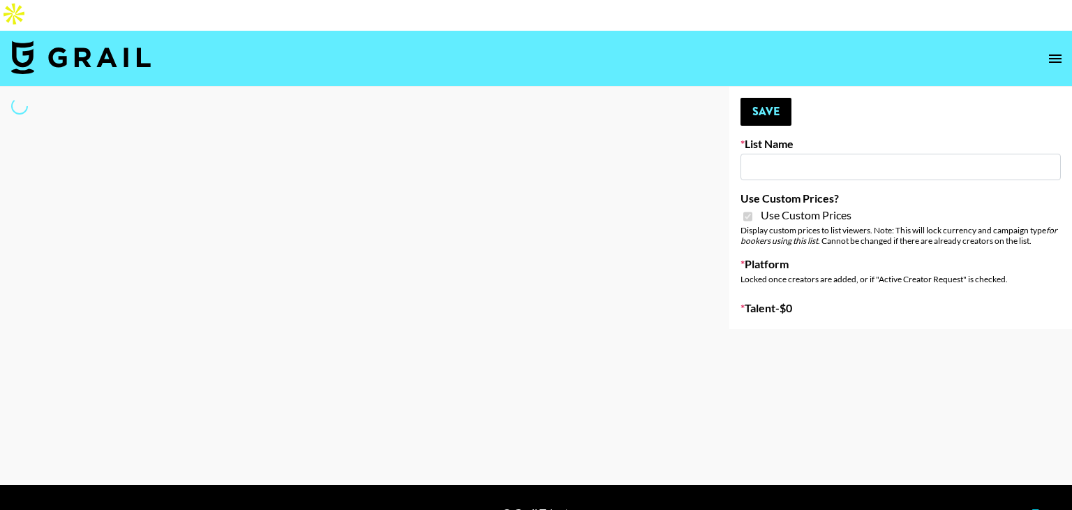
type input "Arya - [DATE]"
checkbox input "true"
select select "Brand"
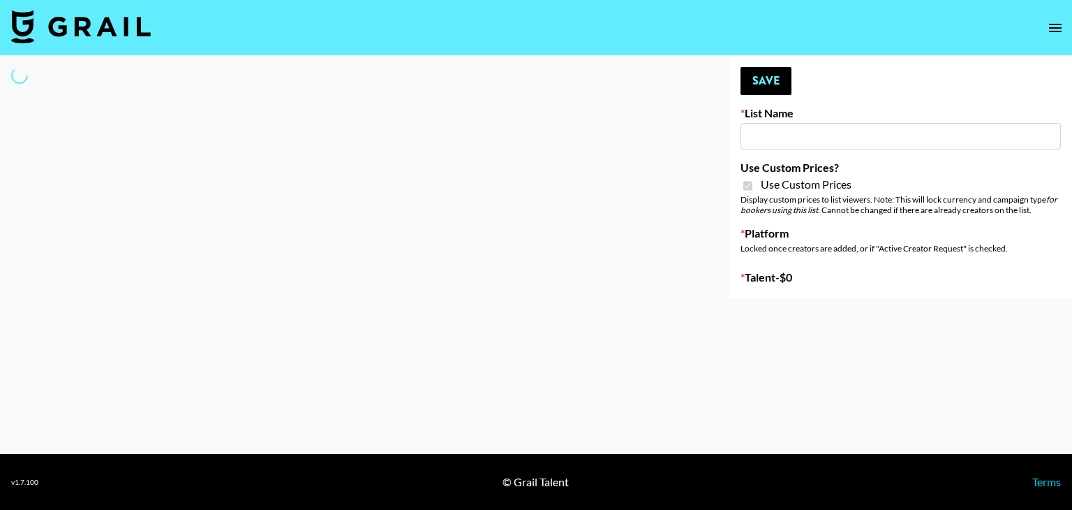
select select "Brand"
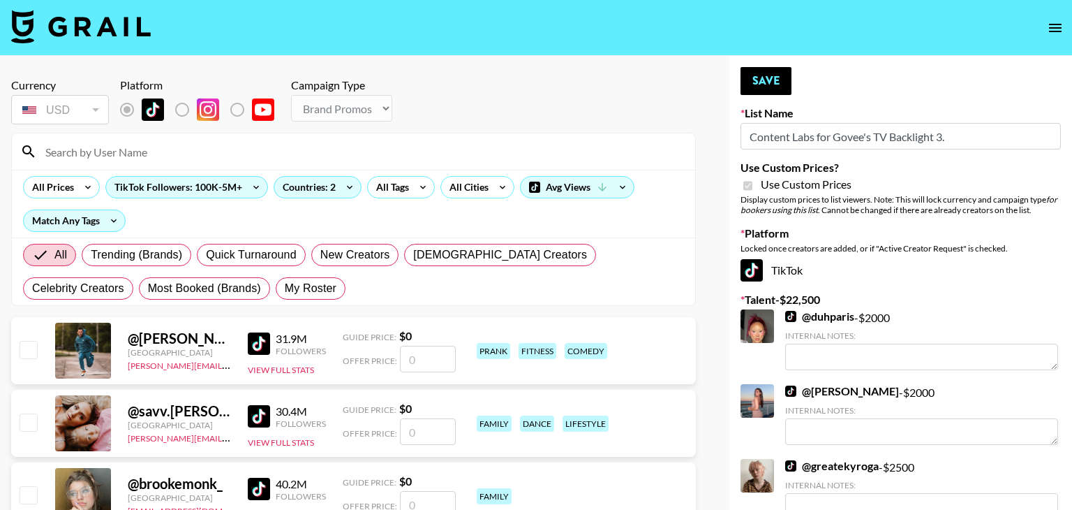
type input "Content Labs for Govee's TV Backlight 3."
checkbox input "true"
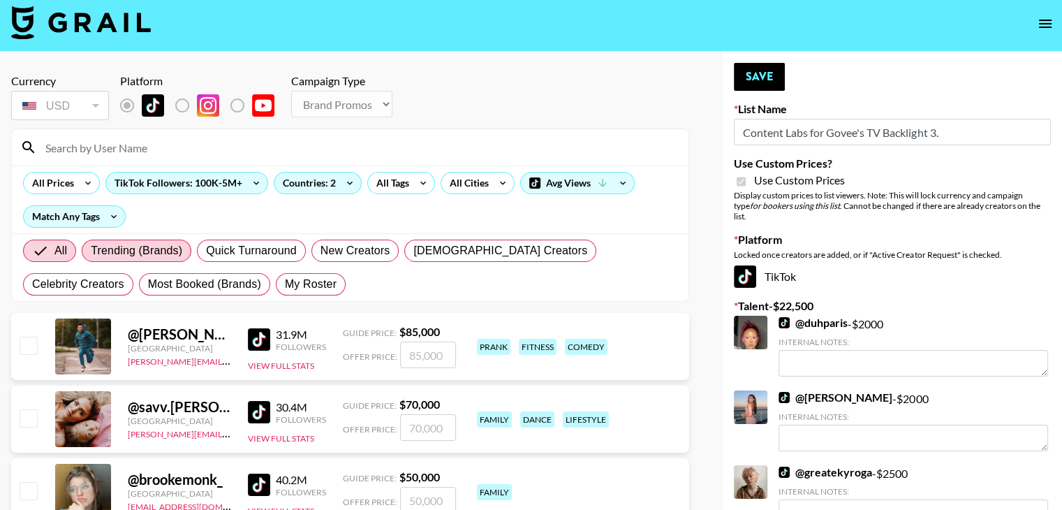
scroll to position [31, 0]
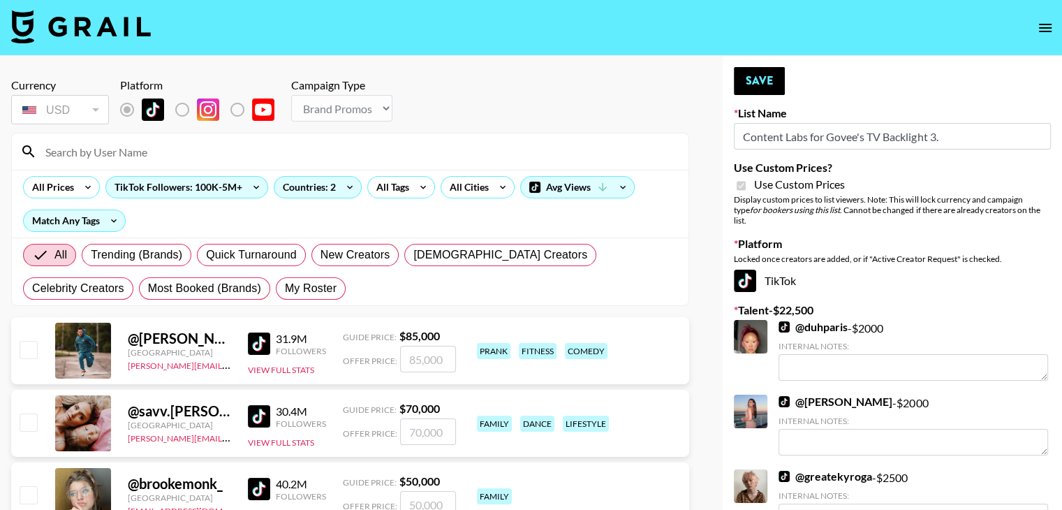
click at [179, 140] on input at bounding box center [358, 151] width 643 height 22
click at [229, 256] on div "All Trending (Brands) Quick Turnaround New Creators [DEMOGRAPHIC_DATA] Creators…" at bounding box center [350, 271] width 660 height 67
click at [285, 280] on span "My Roster" at bounding box center [311, 288] width 52 height 17
click at [285, 288] on input "My Roster" at bounding box center [285, 288] width 0 height 0
radio input "true"
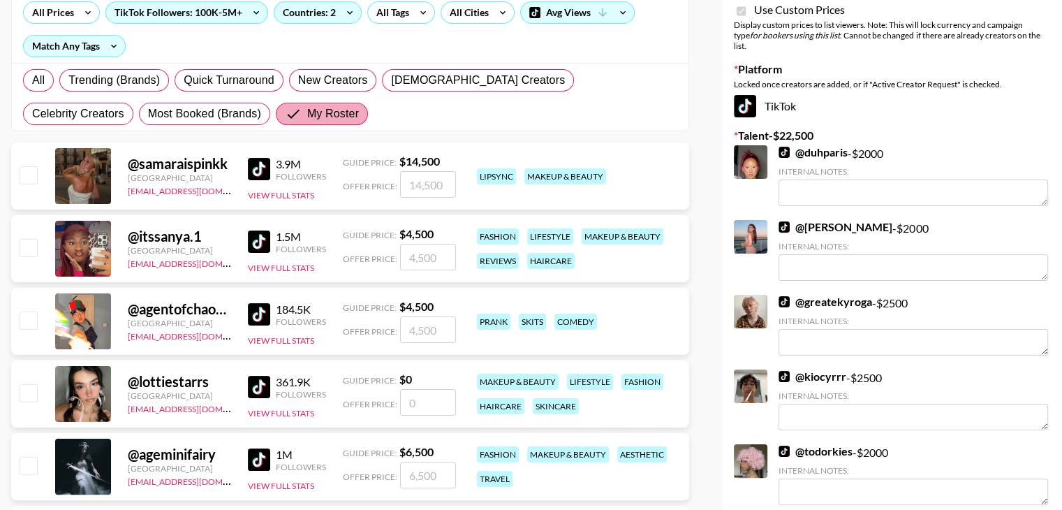
scroll to position [211, 0]
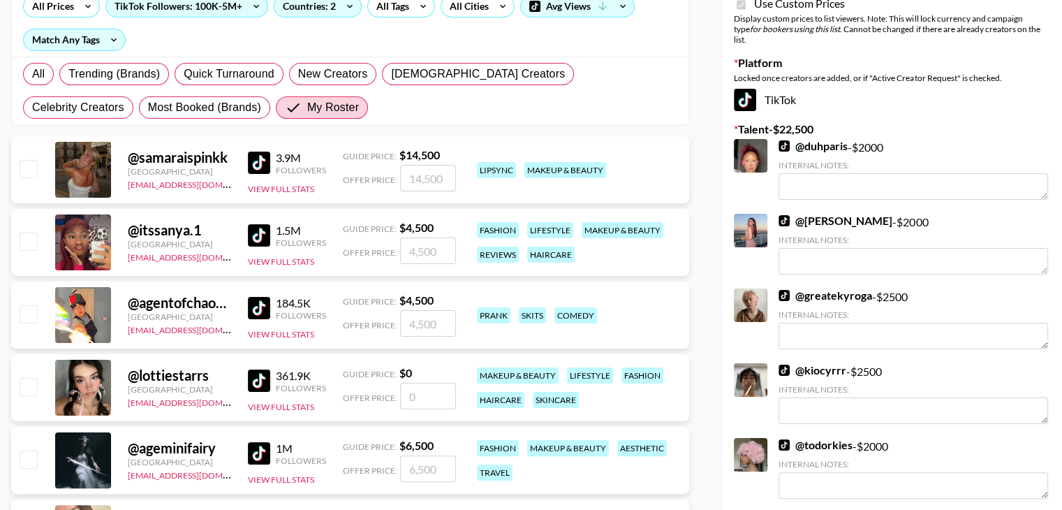
click at [18, 303] on div at bounding box center [28, 315] width 22 height 24
click at [30, 305] on input "checkbox" at bounding box center [28, 313] width 17 height 17
checkbox input "true"
click at [422, 310] on input "4500" at bounding box center [428, 323] width 56 height 27
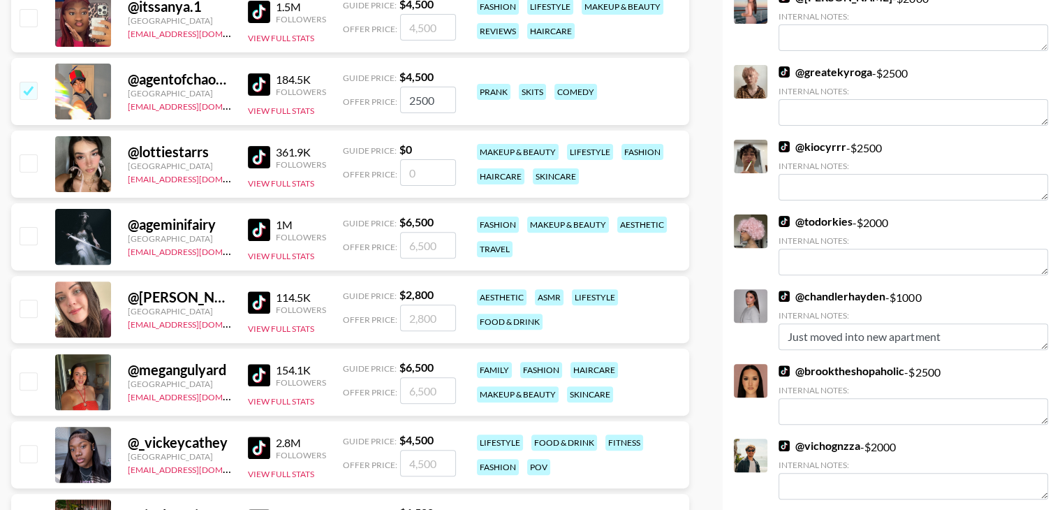
scroll to position [440, 0]
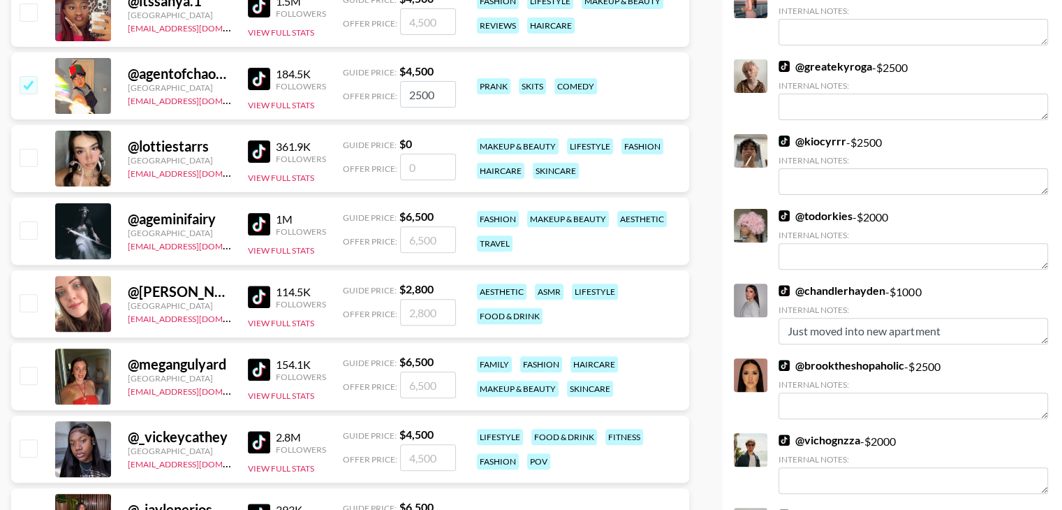
type input "2500"
click at [23, 294] on input "checkbox" at bounding box center [28, 302] width 17 height 17
checkbox input "true"
click at [431, 299] on input "2800" at bounding box center [428, 312] width 56 height 27
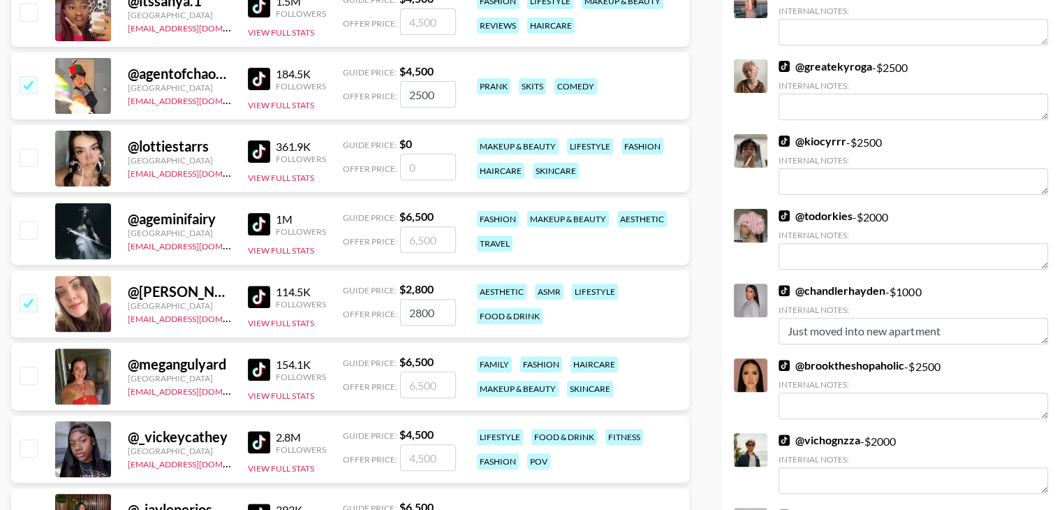
click at [423, 299] on input "2800" at bounding box center [428, 312] width 56 height 27
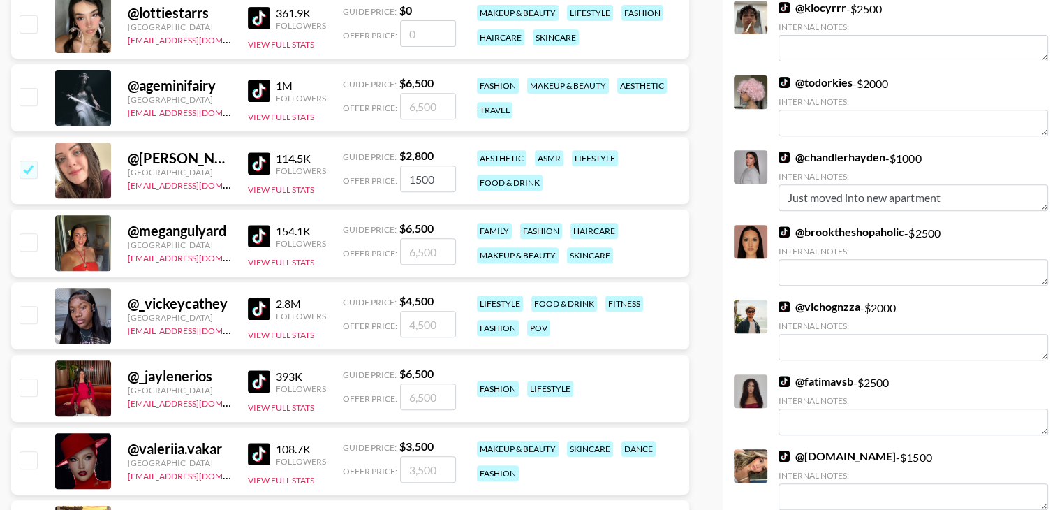
scroll to position [588, 0]
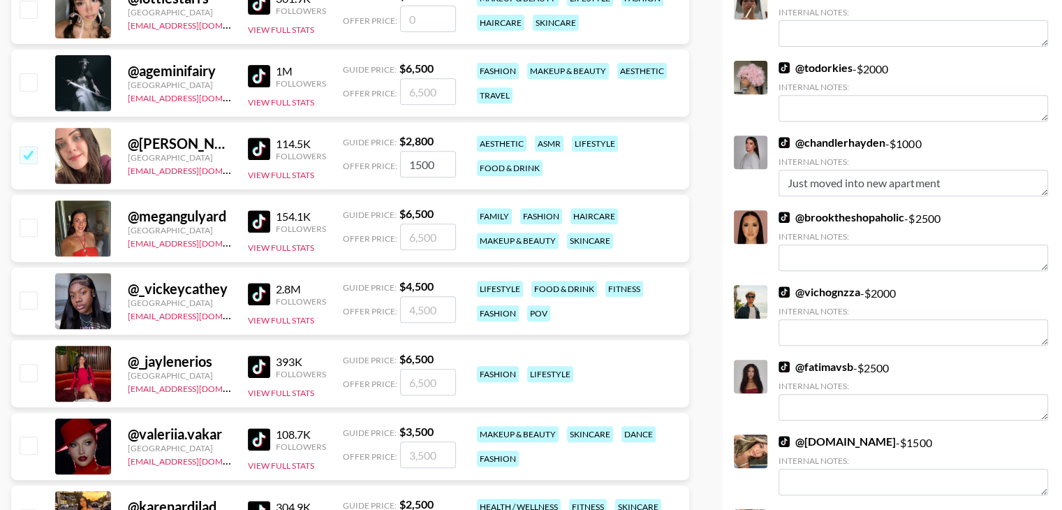
type input "1500"
click at [29, 291] on input "checkbox" at bounding box center [28, 299] width 17 height 17
checkbox input "true"
click at [422, 296] on input "4500" at bounding box center [428, 309] width 56 height 27
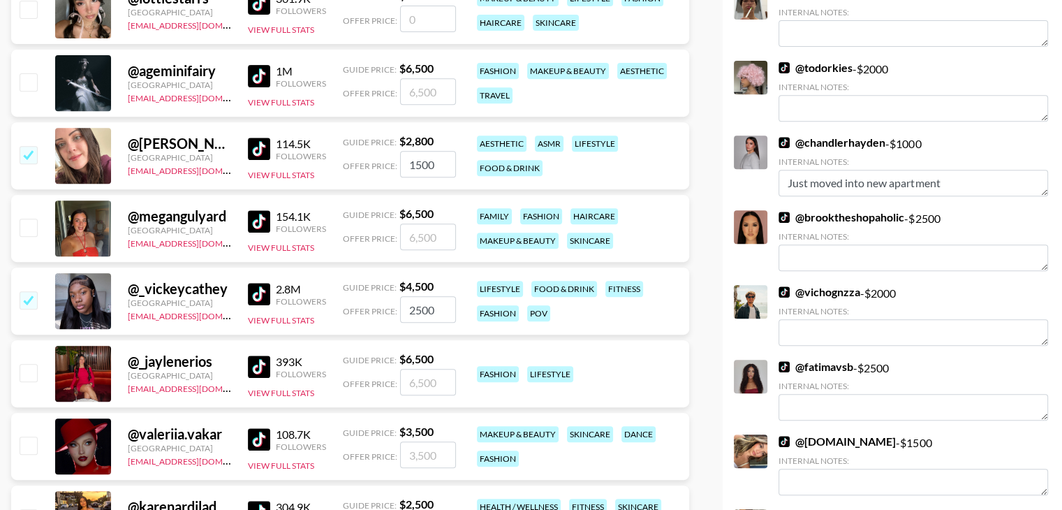
type input "2500"
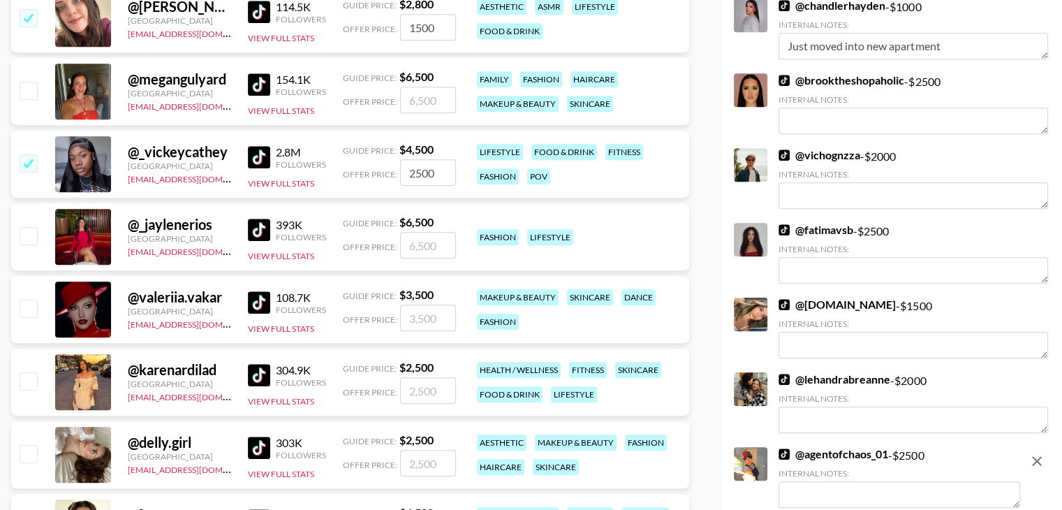
scroll to position [728, 0]
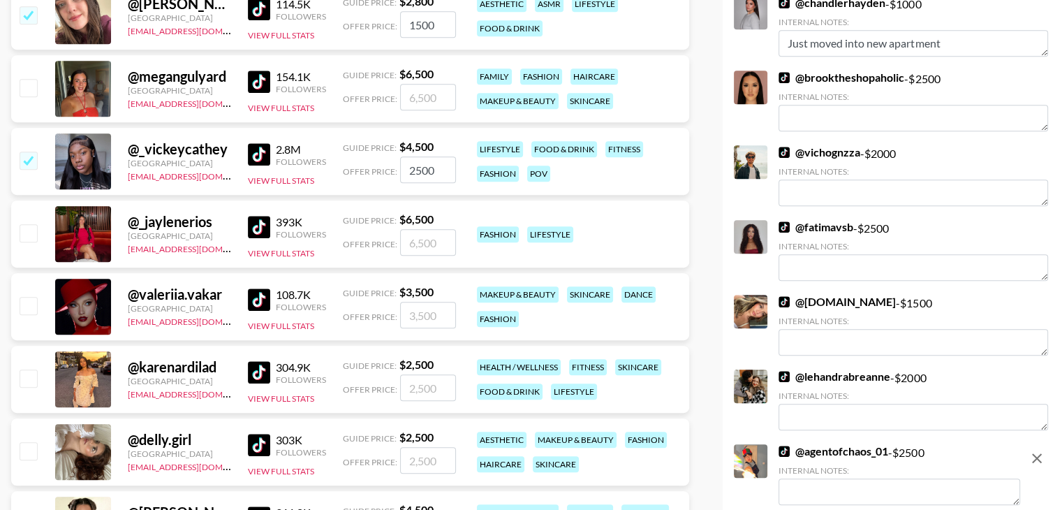
click at [26, 224] on input "checkbox" at bounding box center [28, 232] width 17 height 17
checkbox input "true"
click at [420, 229] on input "6500" at bounding box center [428, 242] width 56 height 27
type input "2500"
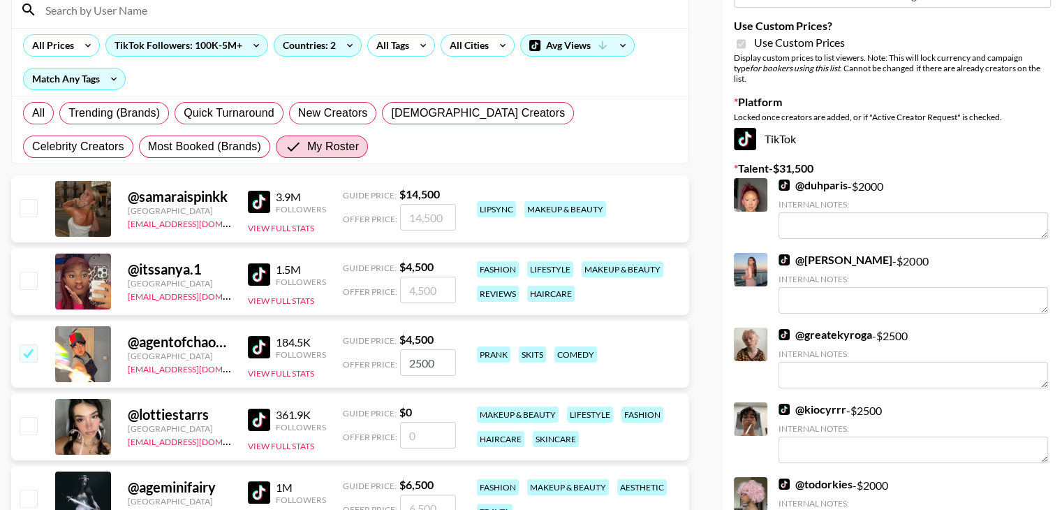
scroll to position [173, 0]
click at [28, 271] on input "checkbox" at bounding box center [28, 279] width 17 height 17
checkbox input "true"
click at [424, 276] on input "4500" at bounding box center [428, 289] width 56 height 27
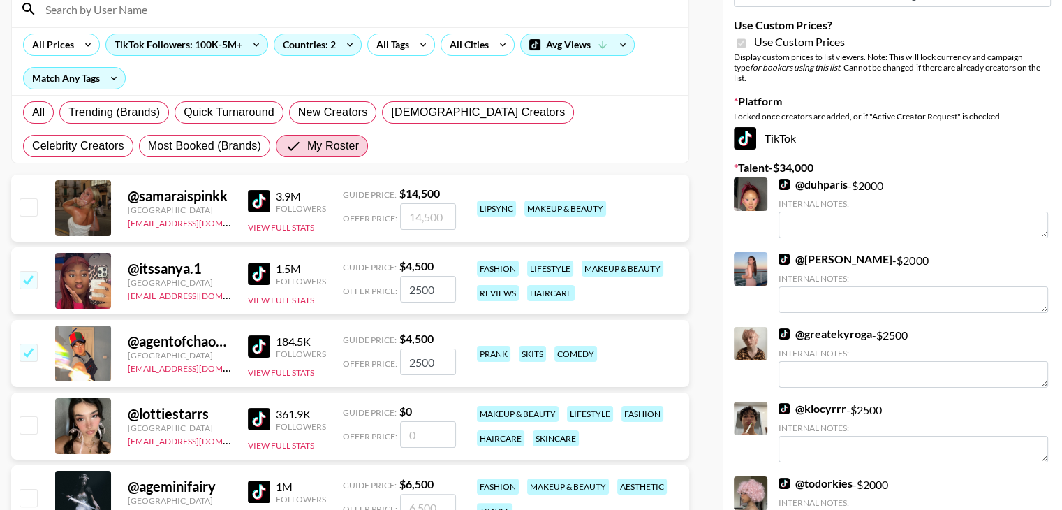
type input "2500"
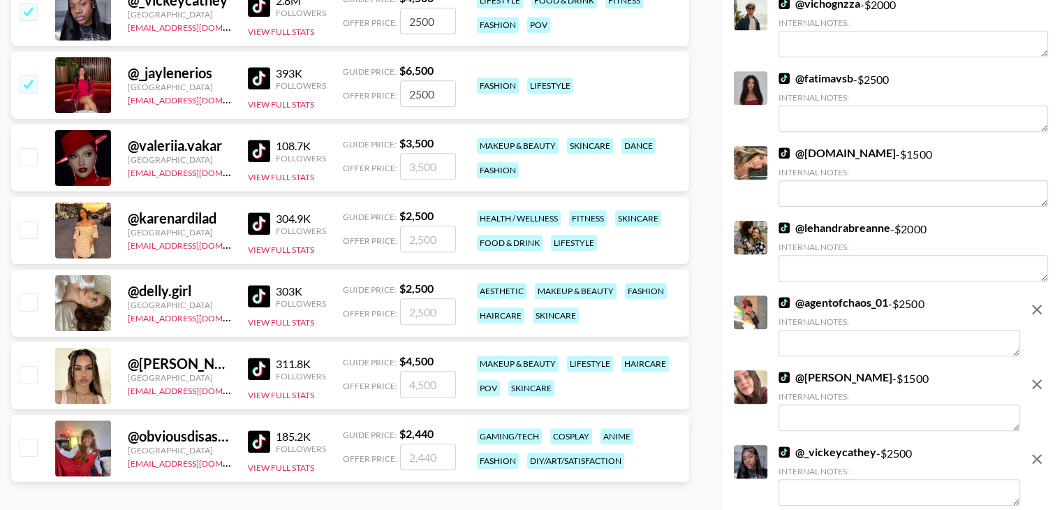
scroll to position [877, 0]
click at [31, 293] on input "checkbox" at bounding box center [28, 301] width 17 height 17
checkbox input "true"
click at [437, 298] on input "2500" at bounding box center [428, 311] width 56 height 27
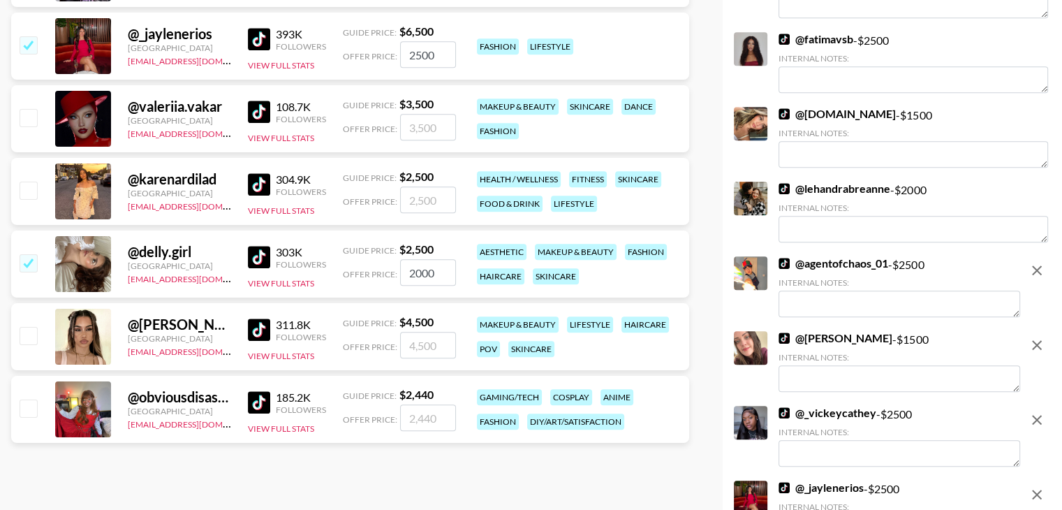
scroll to position [891, 0]
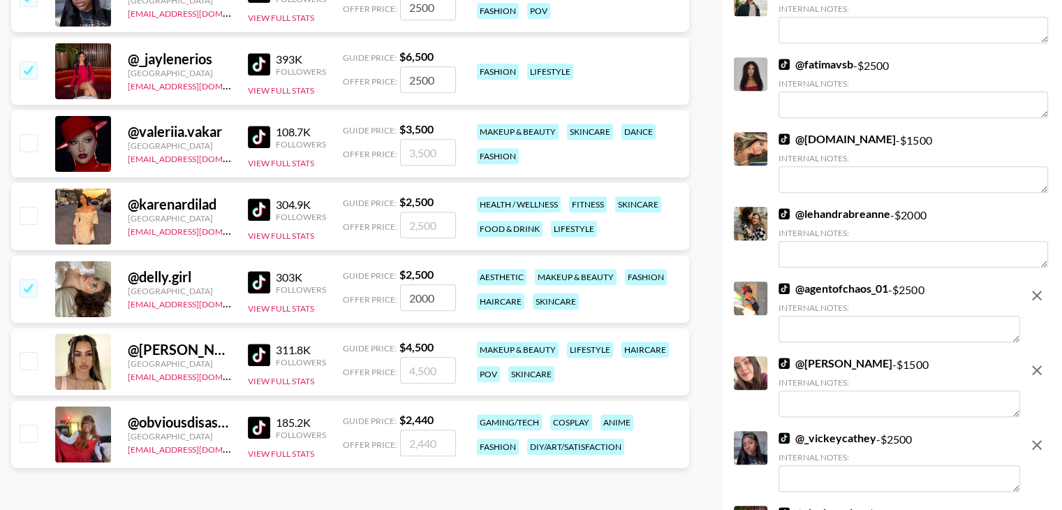
type input "2000"
click at [415, 429] on input "number" at bounding box center [428, 442] width 56 height 27
checkbox input "true"
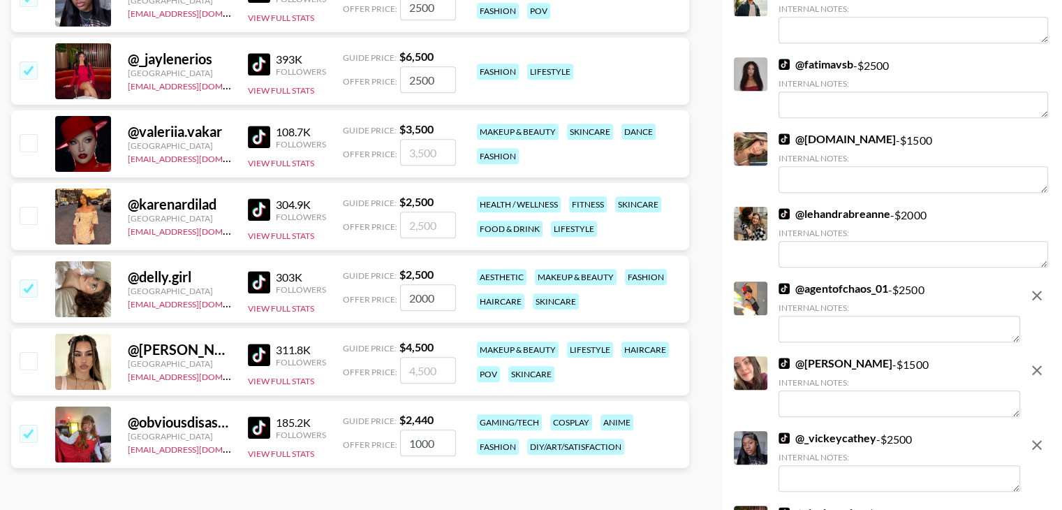
type input "1000"
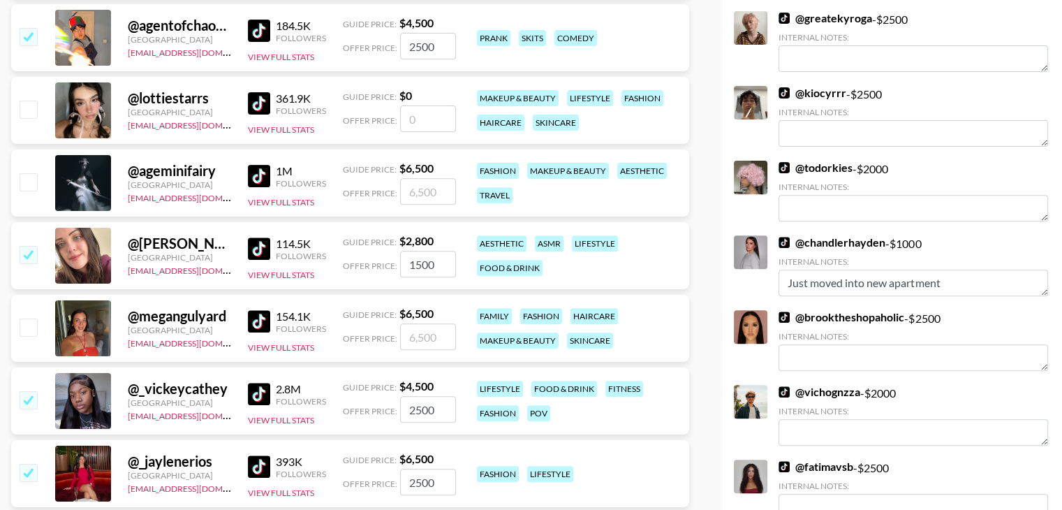
scroll to position [489, 0]
click at [36, 318] on input "checkbox" at bounding box center [28, 326] width 17 height 17
checkbox input "true"
click at [416, 323] on input "6500" at bounding box center [428, 336] width 56 height 27
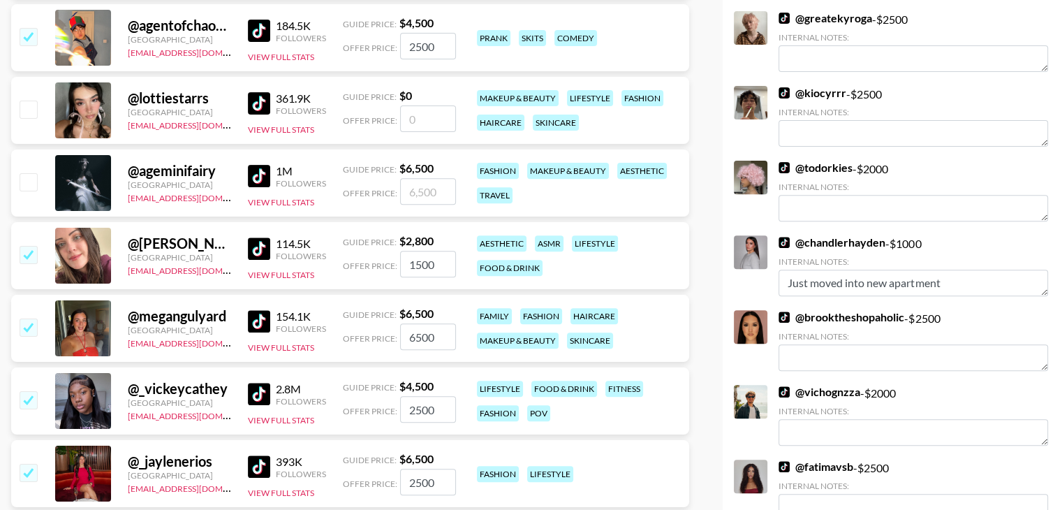
click at [416, 323] on input "6500" at bounding box center [428, 336] width 56 height 27
type input "2000"
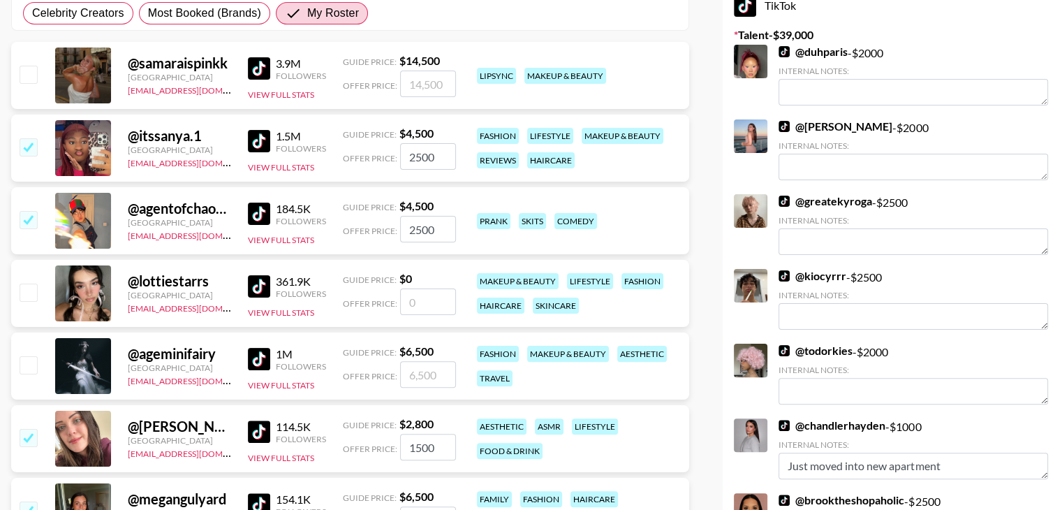
scroll to position [299, 0]
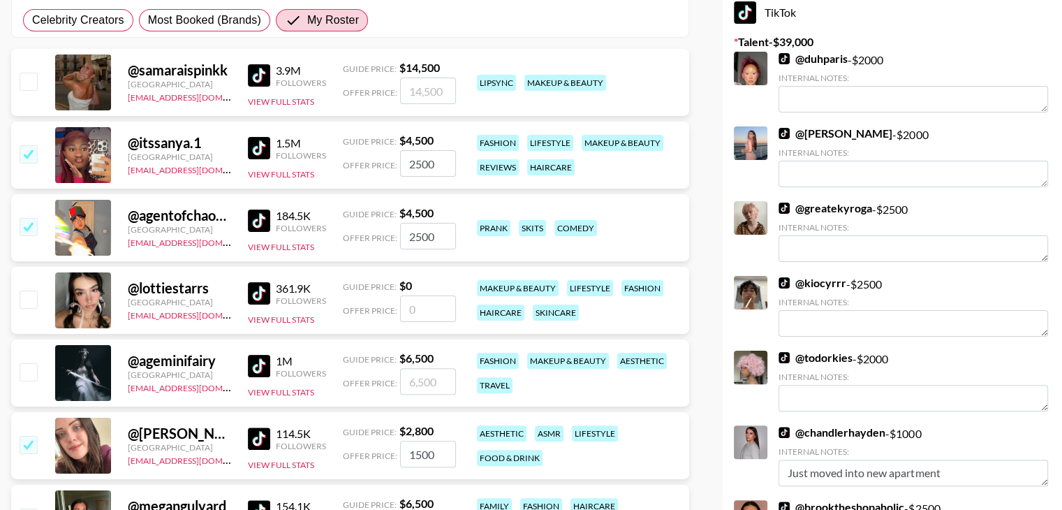
click at [25, 363] on input "checkbox" at bounding box center [28, 371] width 17 height 17
checkbox input "true"
click at [423, 368] on input "6500" at bounding box center [428, 381] width 56 height 27
type input "2000"
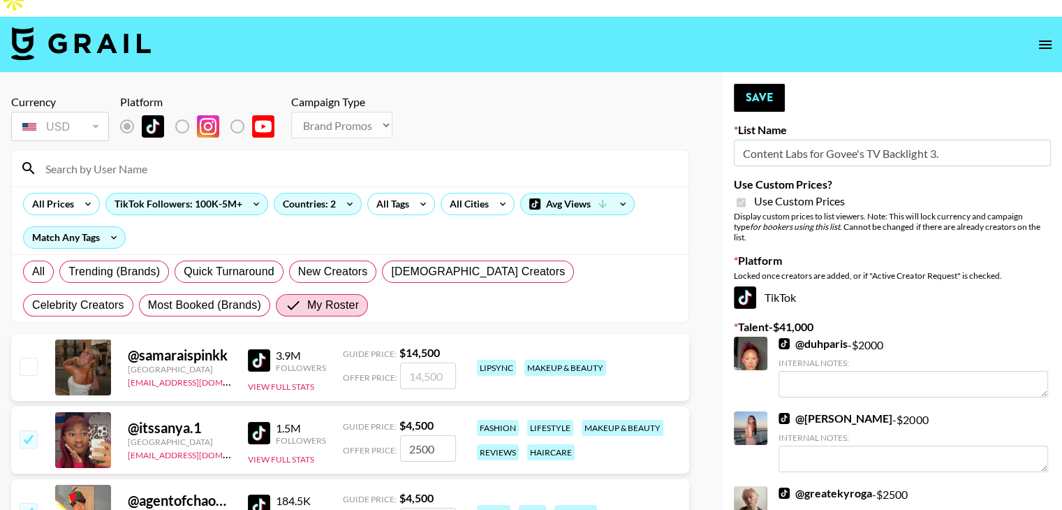
scroll to position [10, 0]
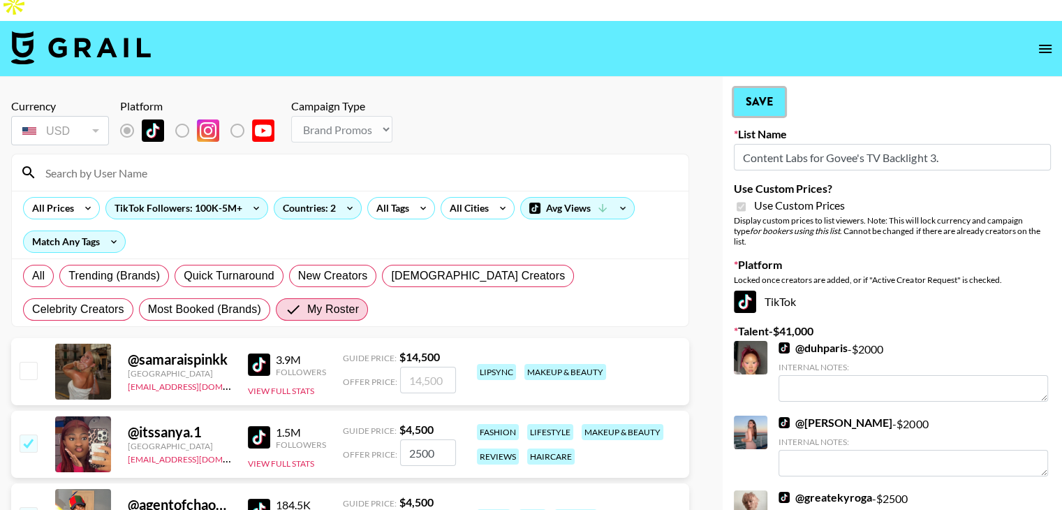
click at [770, 88] on button "Save" at bounding box center [759, 102] width 51 height 28
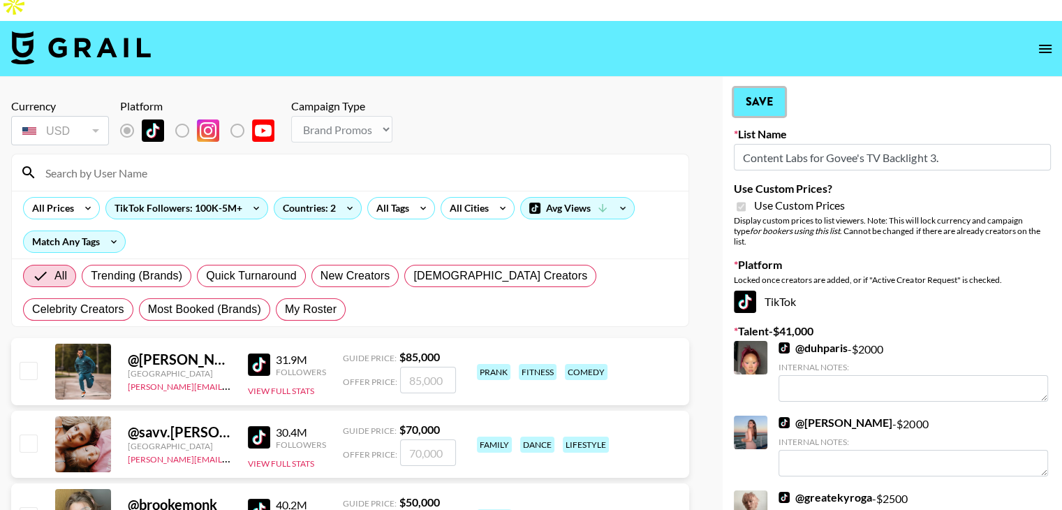
radio input "true"
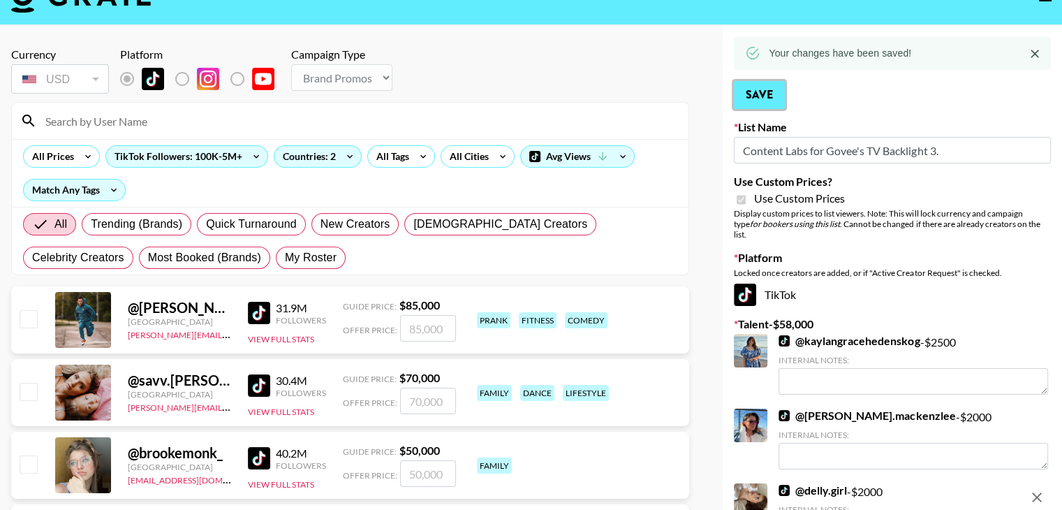
scroll to position [0, 0]
